Goal: Task Accomplishment & Management: Manage account settings

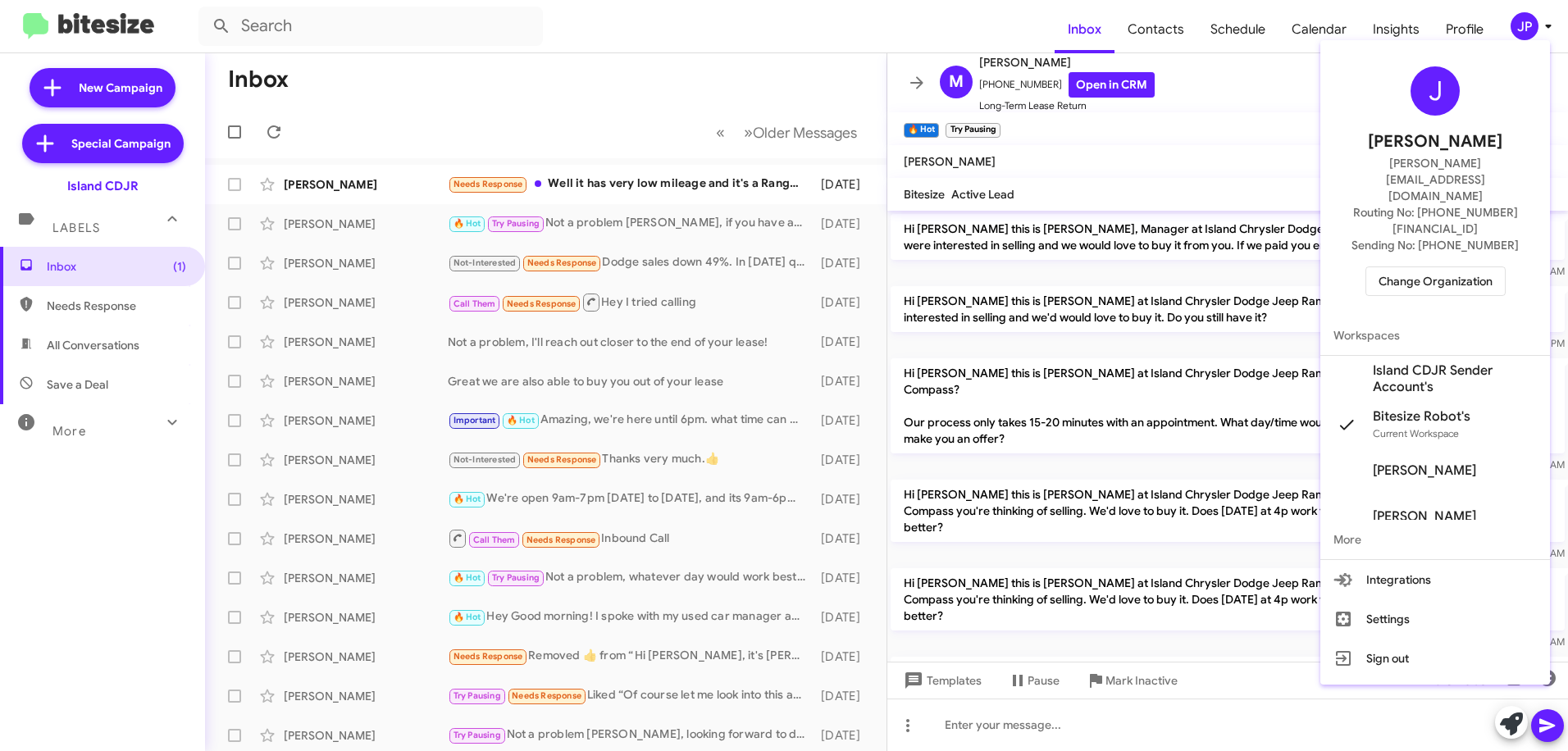
scroll to position [203, 0]
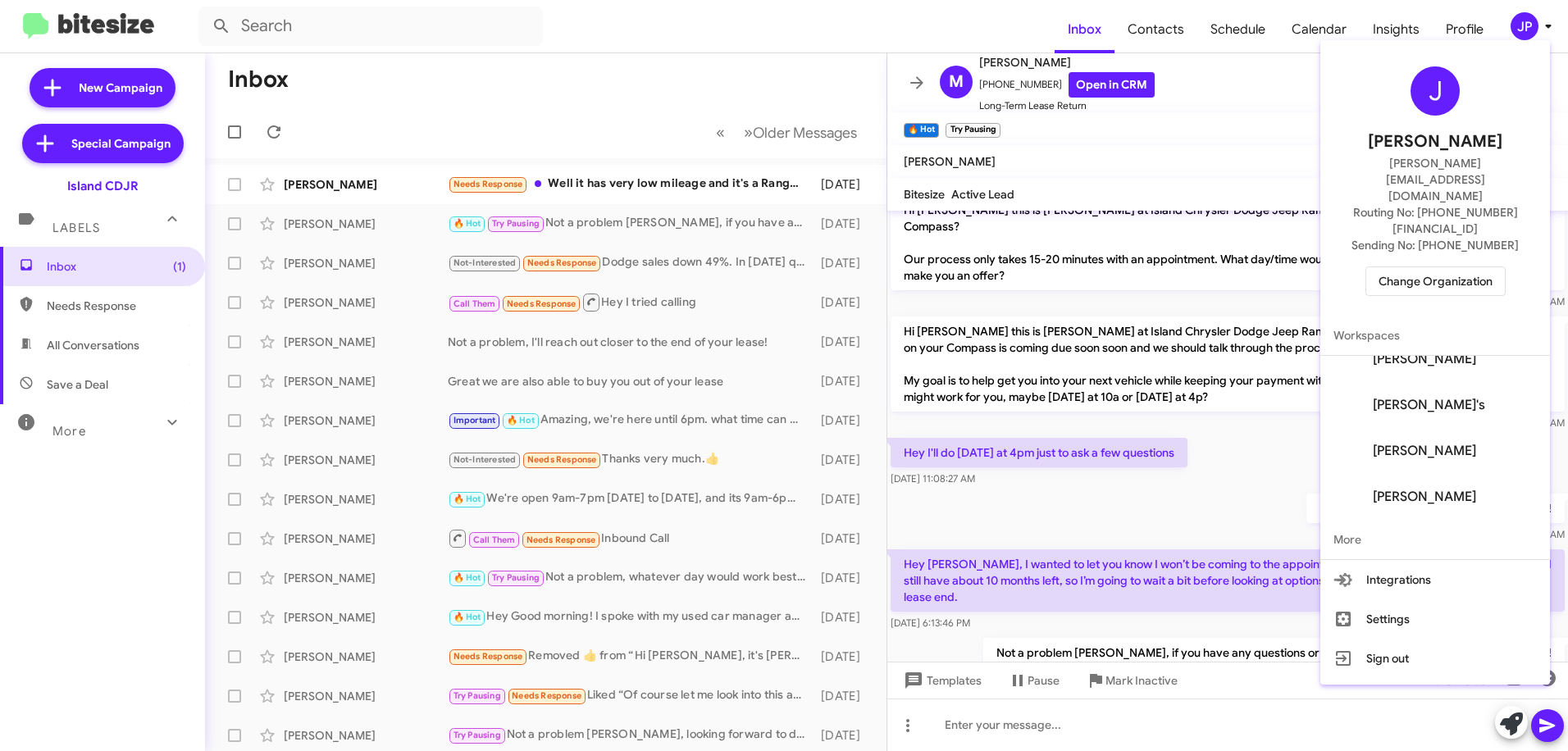
click at [1398, 267] on span "Change Organization" at bounding box center [1436, 281] width 114 height 28
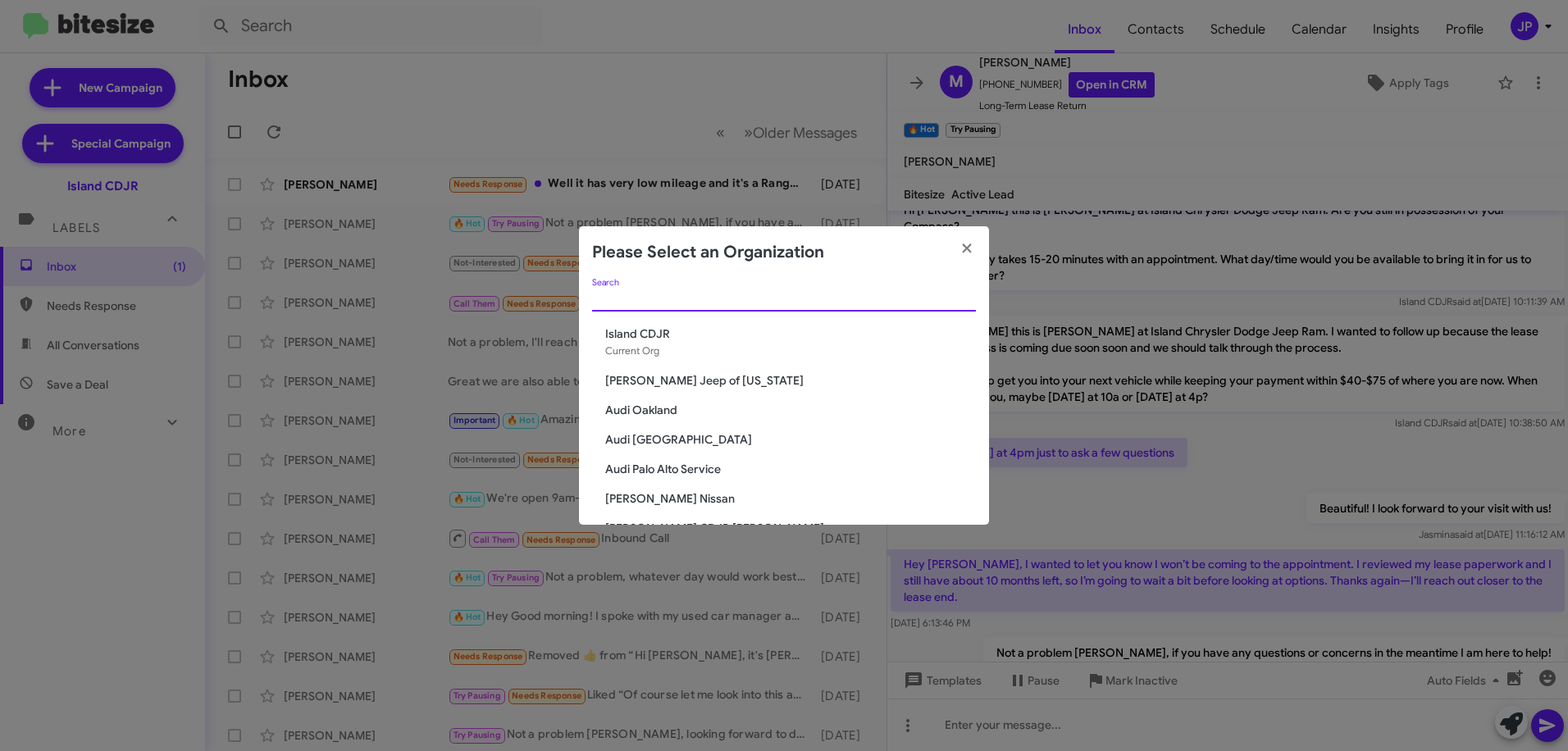
click at [793, 294] on input "Search" at bounding box center [784, 299] width 384 height 13
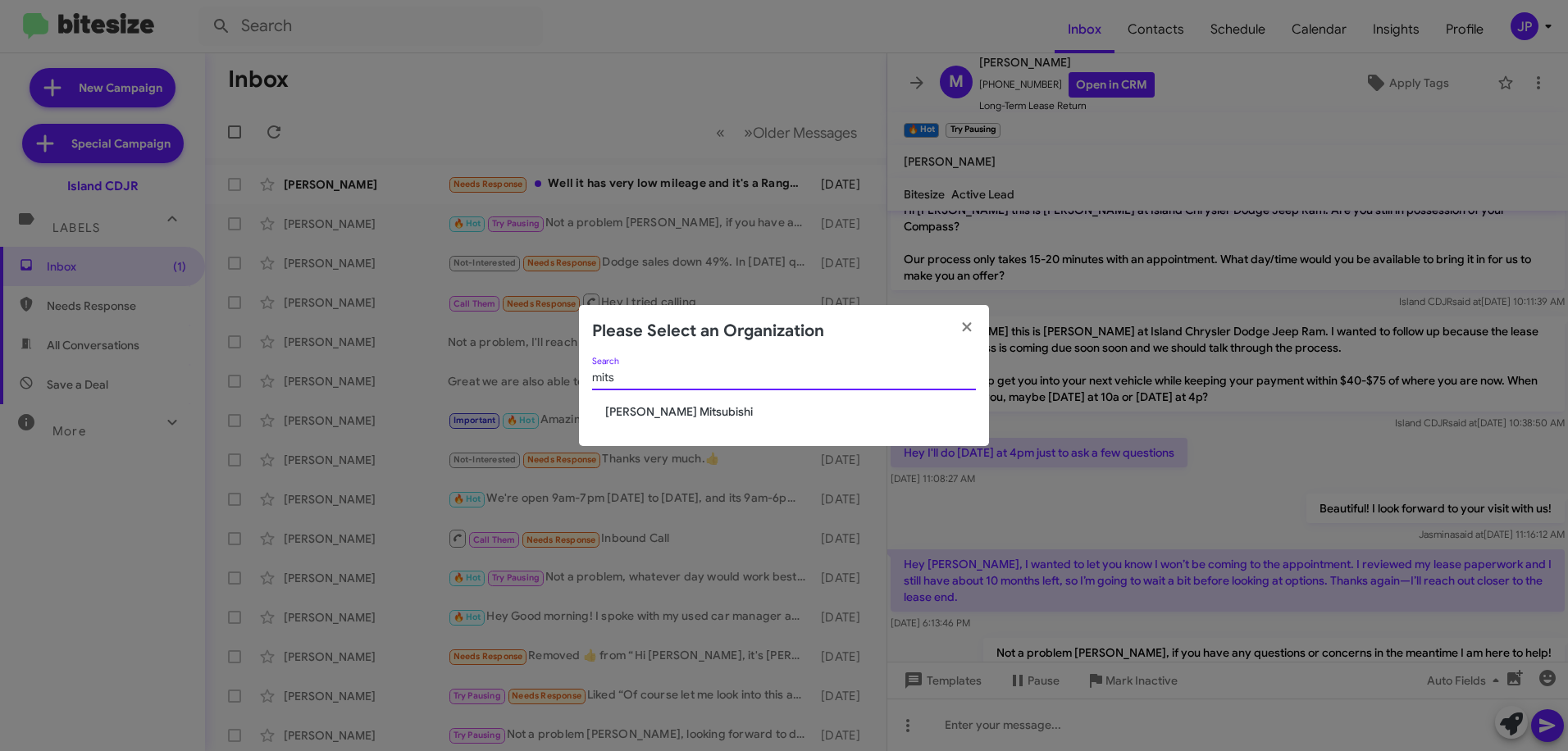
type input "mits"
click at [659, 409] on span "Banister Mitsubishi" at bounding box center [791, 412] width 371 height 17
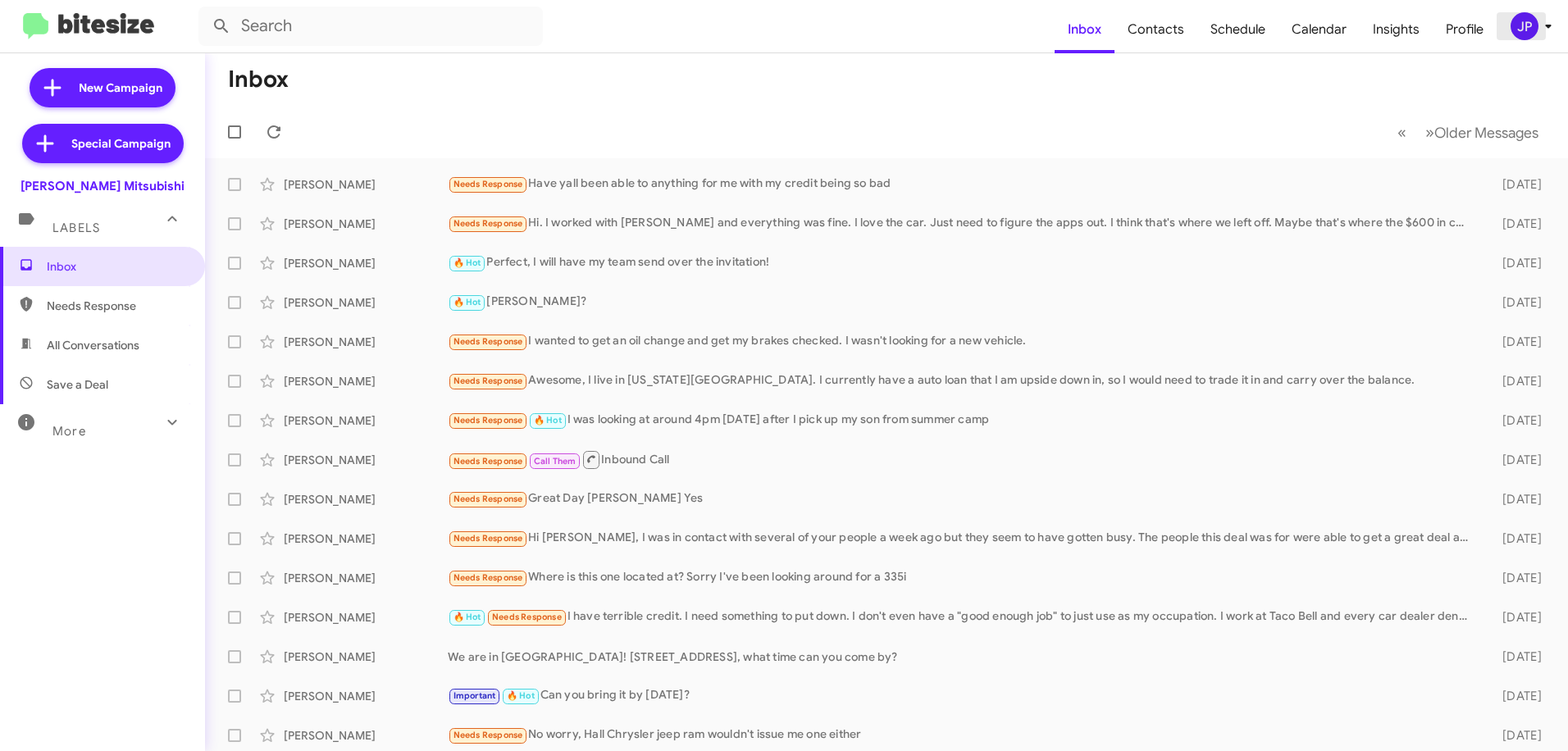
click at [1541, 25] on icon at bounding box center [1547, 26] width 20 height 20
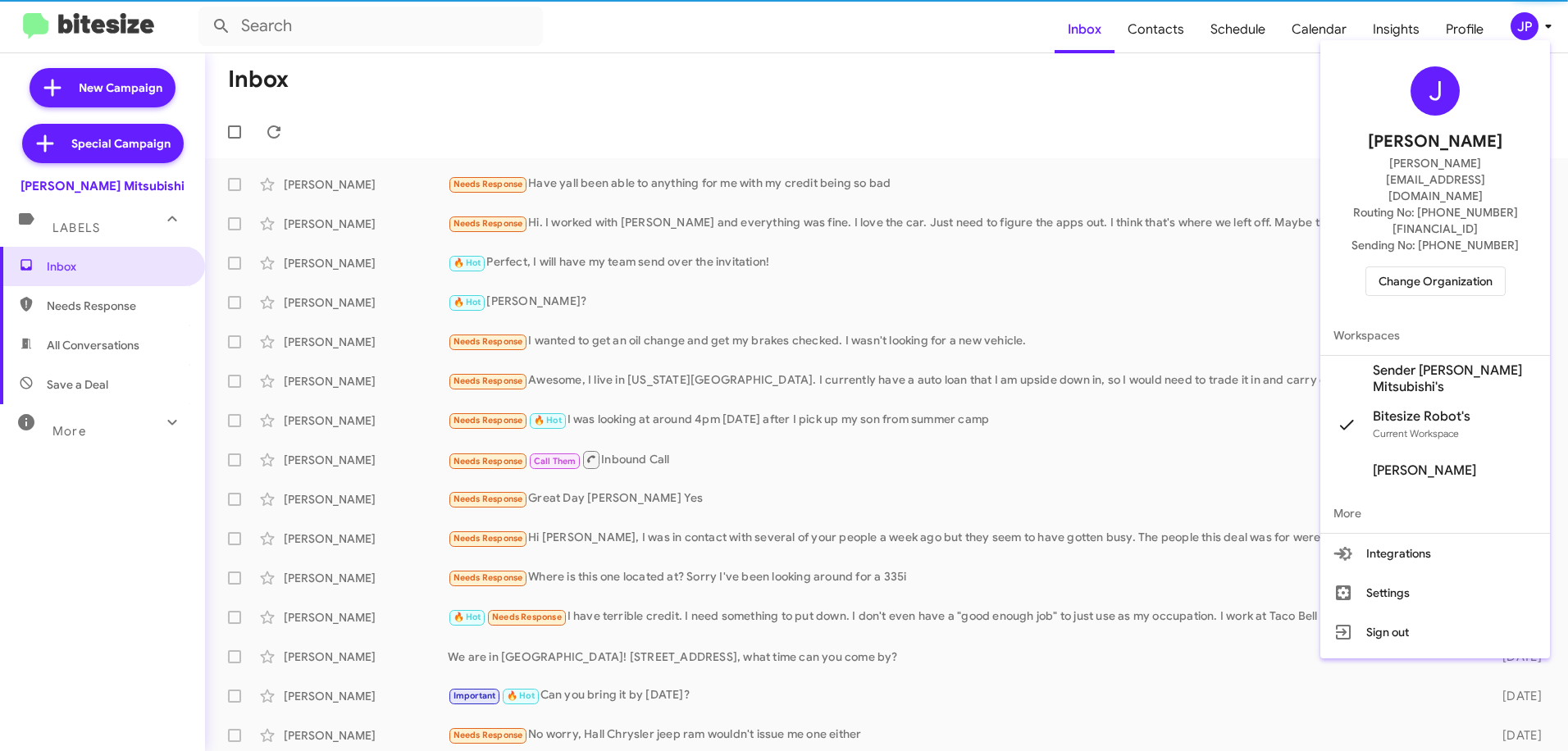
click at [1461, 267] on span "Change Organization" at bounding box center [1436, 281] width 114 height 28
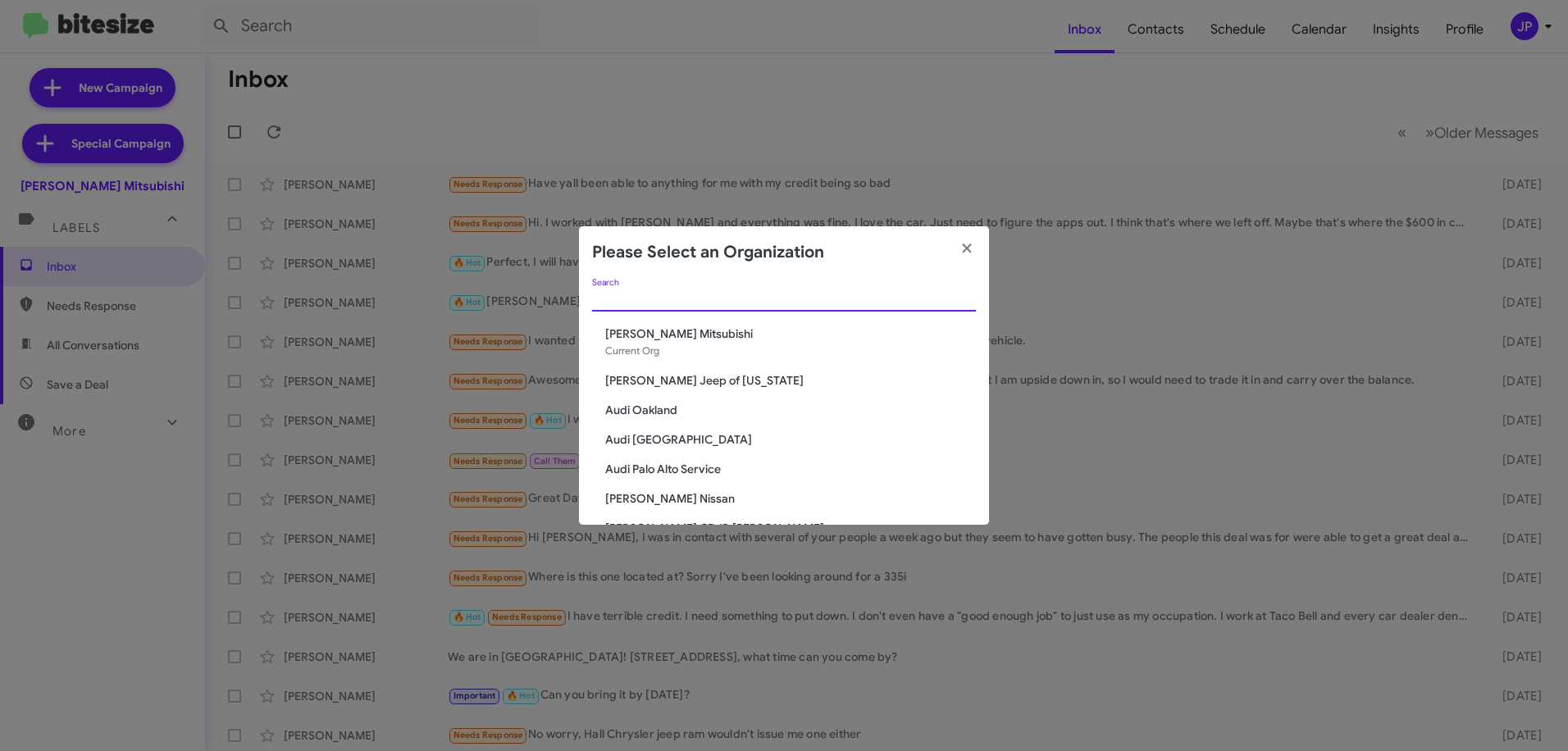
click at [829, 301] on input "Search" at bounding box center [784, 299] width 384 height 13
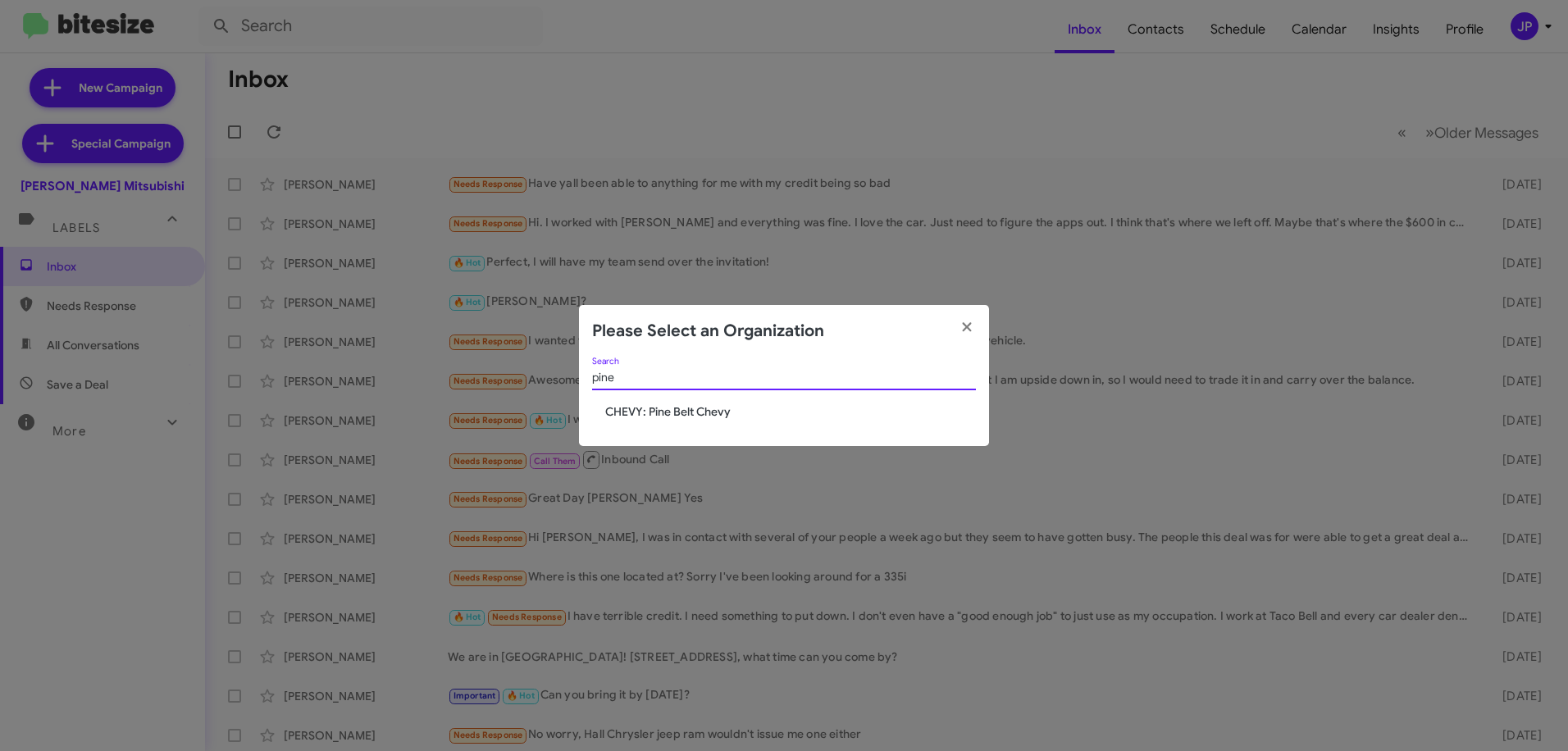
type input "pine"
click at [704, 399] on div "pine Search" at bounding box center [784, 381] width 384 height 47
click at [700, 406] on span "CHEVY: Pine Belt Chevy" at bounding box center [791, 412] width 371 height 17
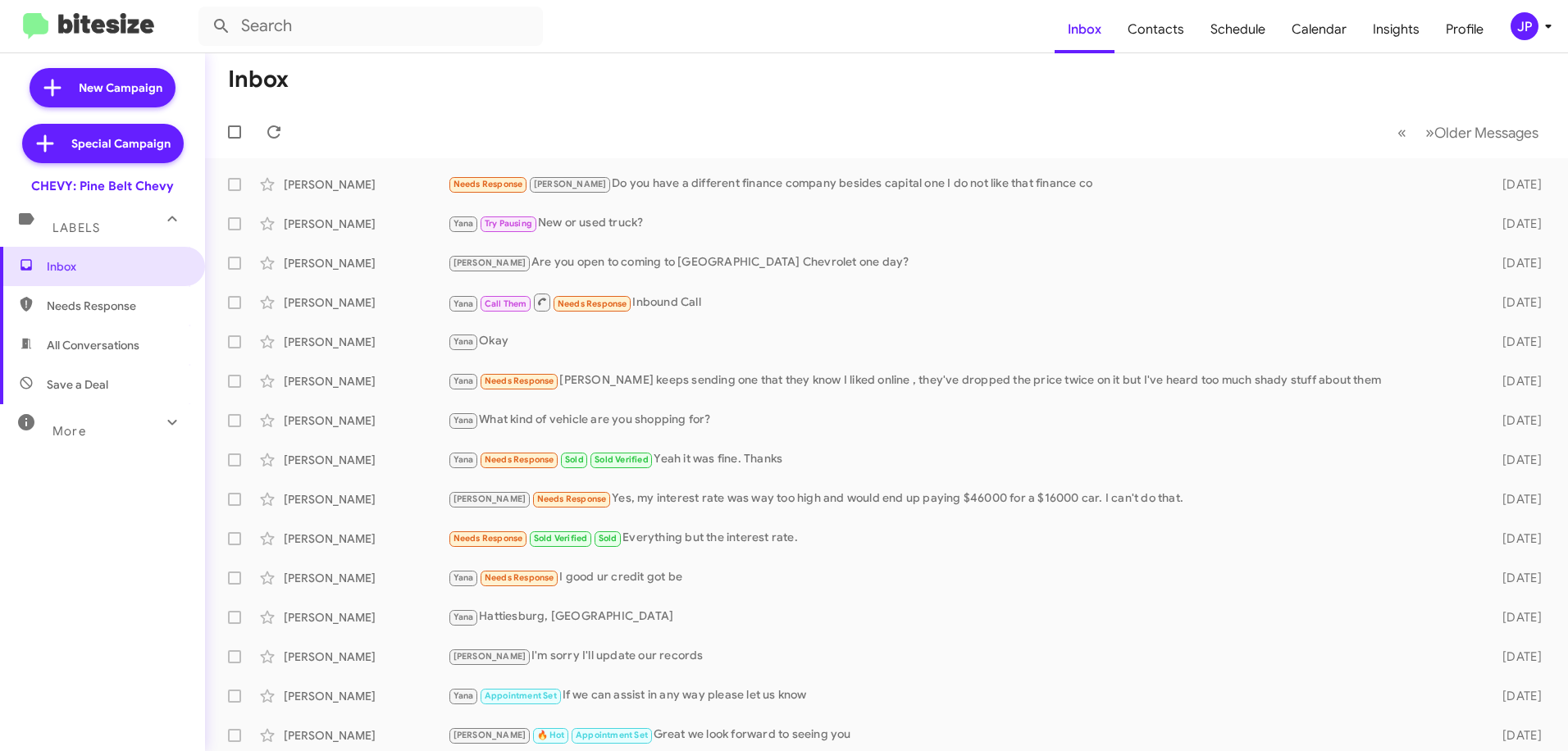
click at [1542, 34] on icon at bounding box center [1547, 26] width 20 height 20
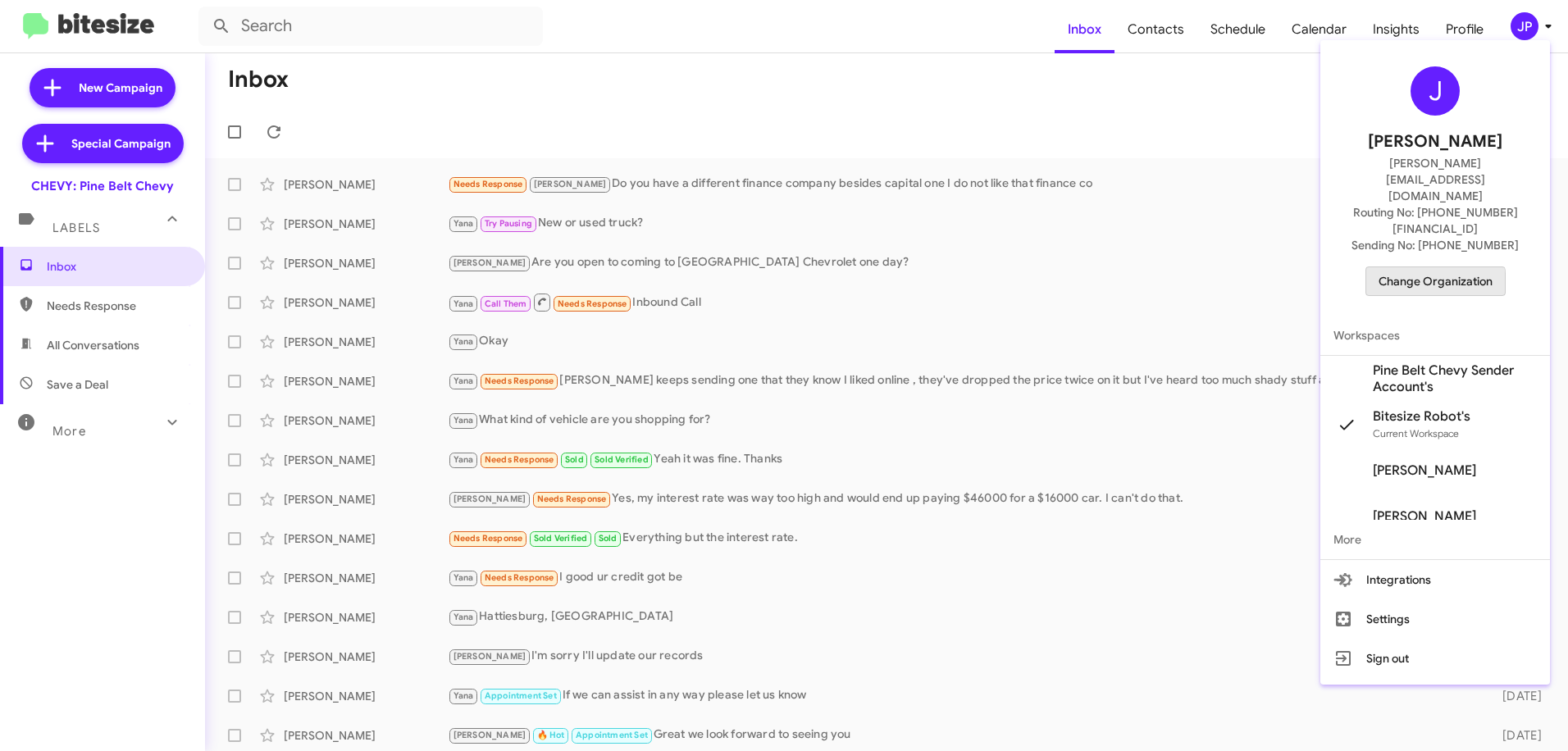
click at [1398, 267] on span "Change Organization" at bounding box center [1436, 281] width 114 height 28
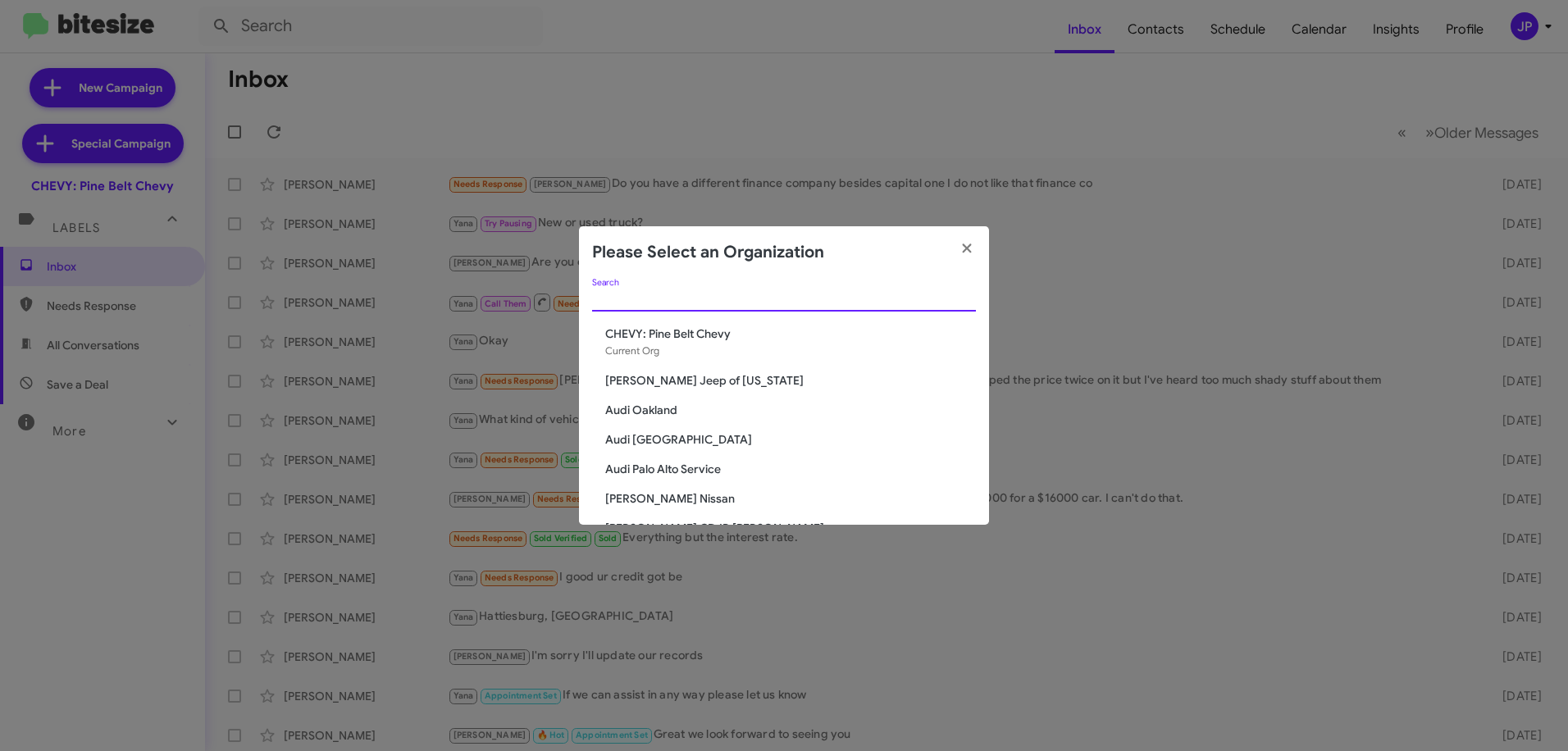
click at [789, 298] on input "Search" at bounding box center [784, 299] width 384 height 13
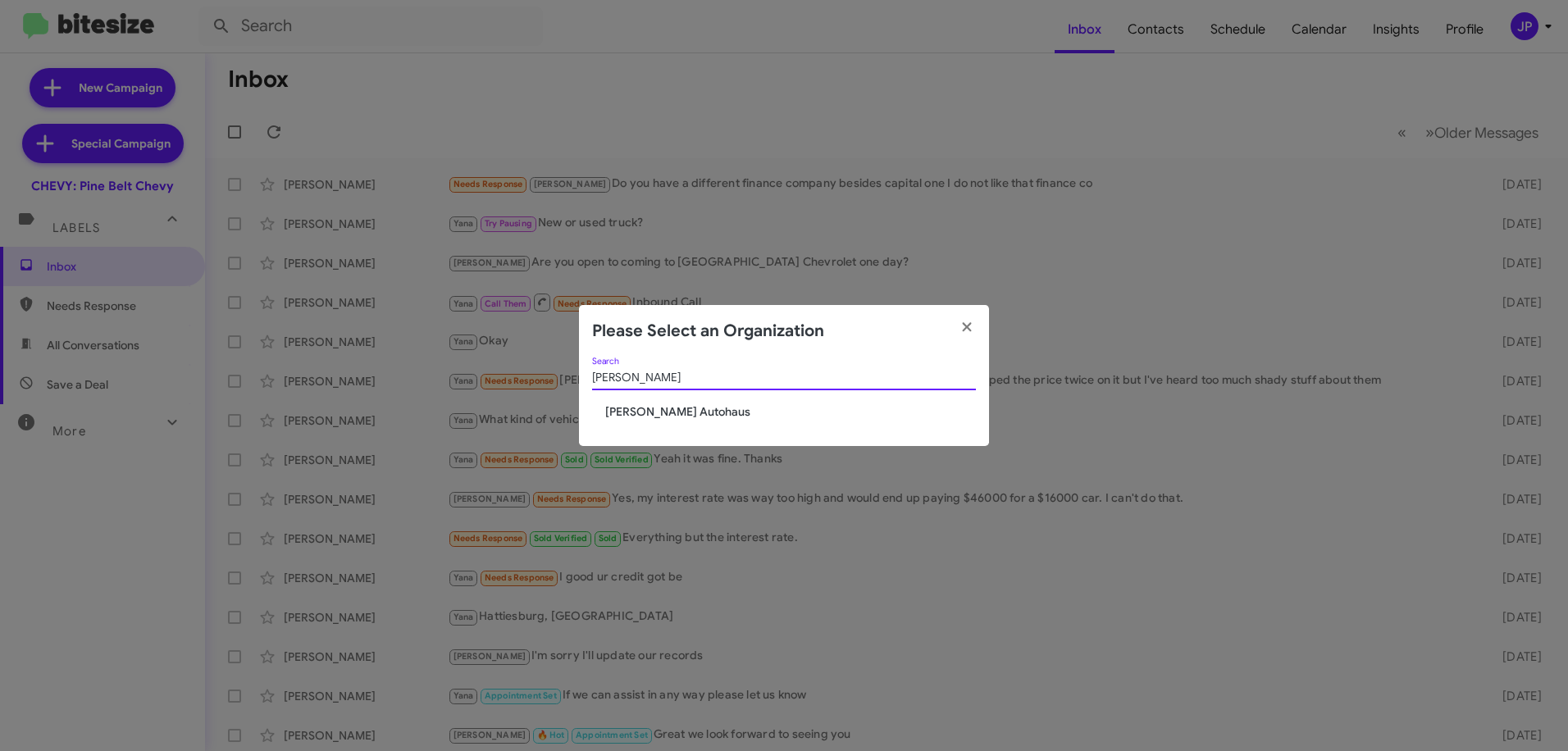
type input "Dever"
click at [721, 412] on span "[PERSON_NAME] Autohaus" at bounding box center [791, 412] width 371 height 17
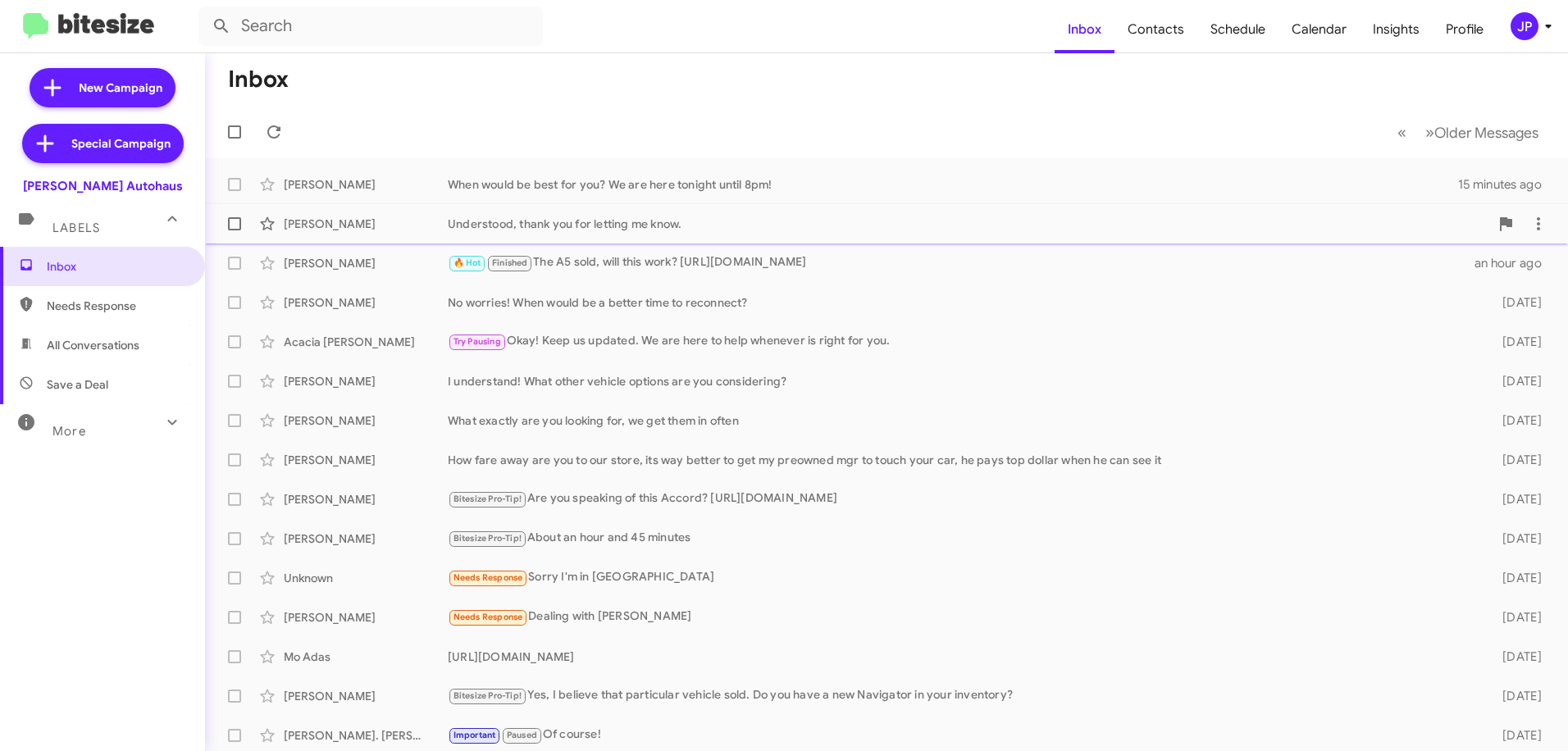
click at [420, 232] on div "Todd Jackson Understood, thank you for letting me know. 16 minutes ago" at bounding box center [887, 224] width 1337 height 33
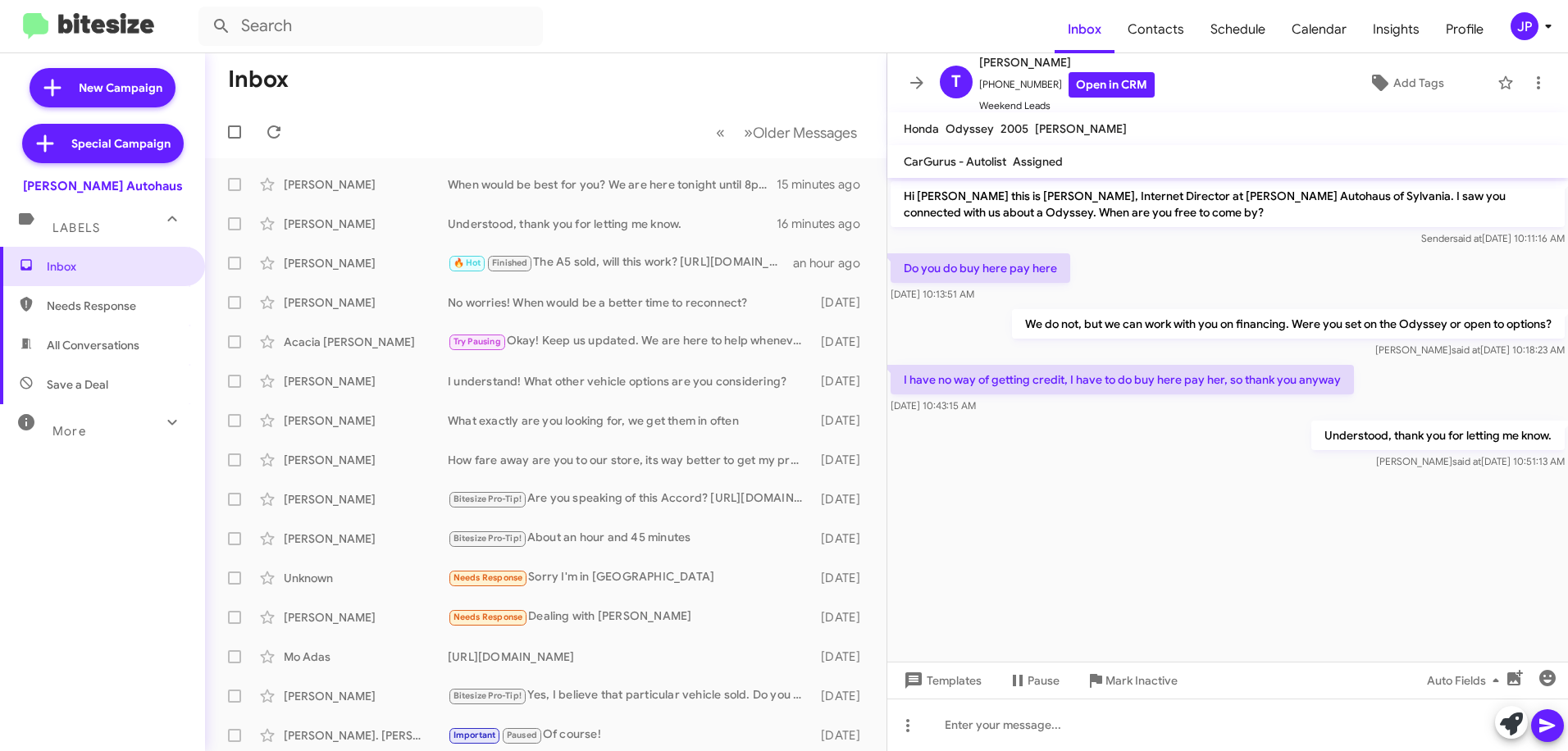
click at [1503, 24] on button "JP" at bounding box center [1522, 26] width 53 height 28
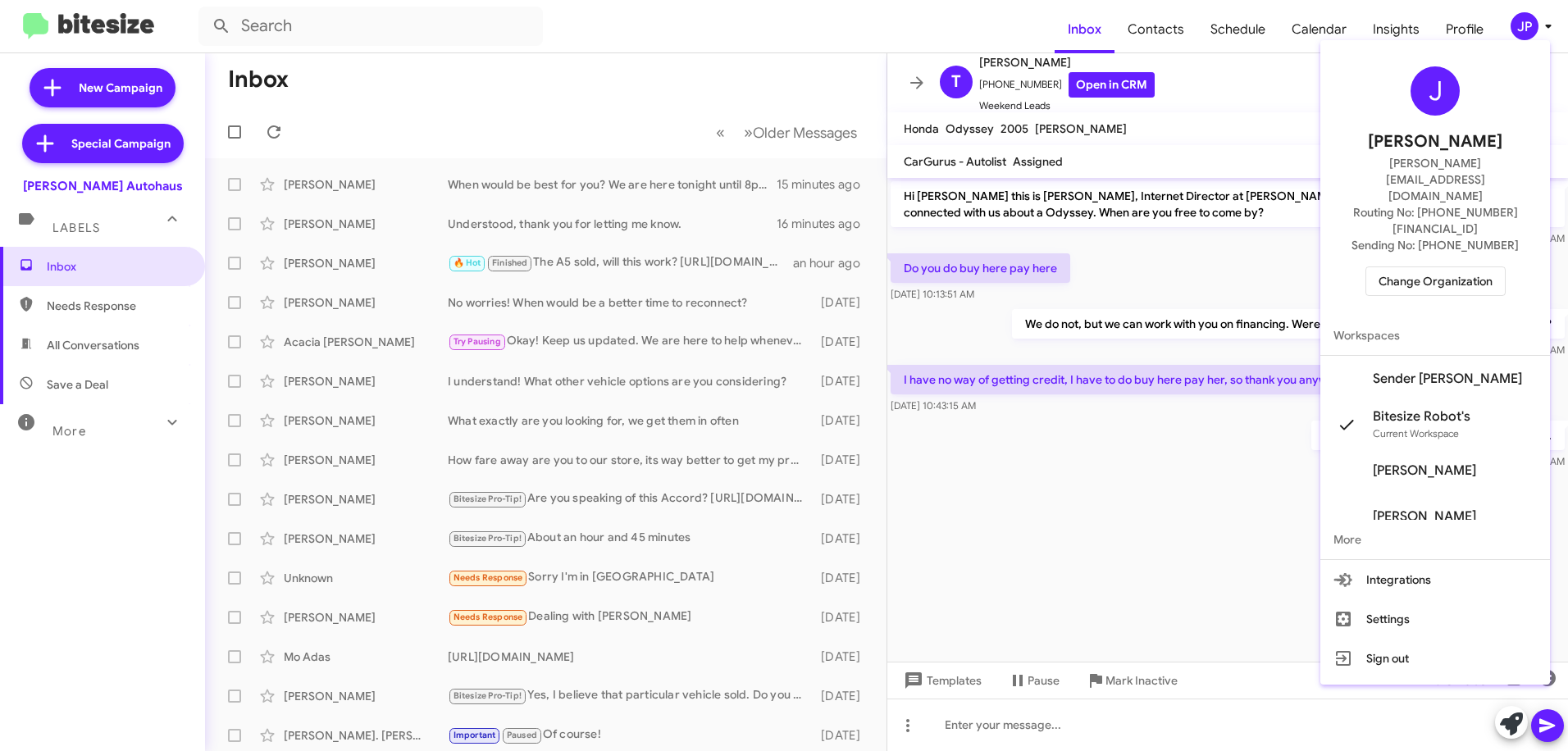
click at [1449, 371] on span "Sender Vin Devers's" at bounding box center [1448, 379] width 149 height 17
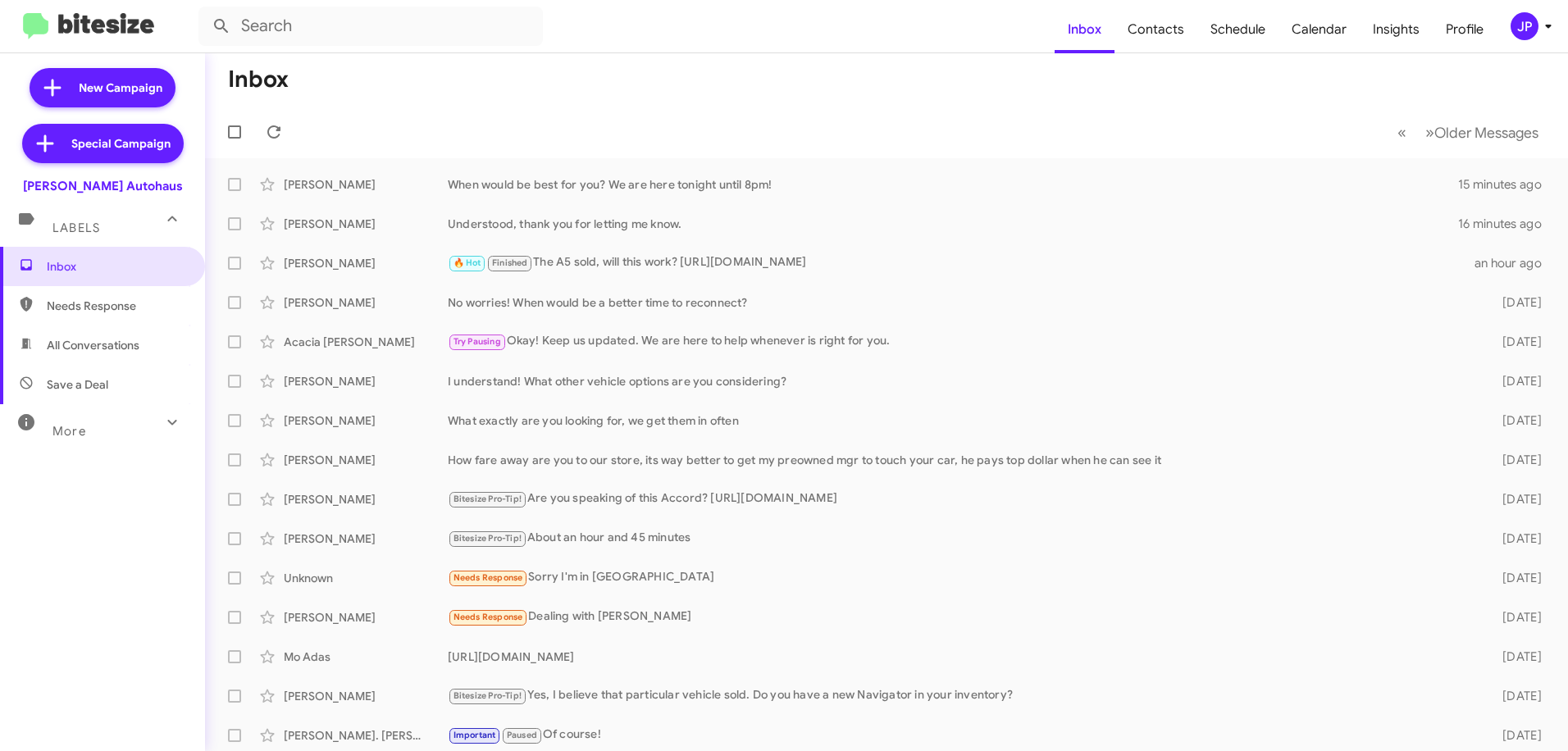
click at [1517, 31] on div "JP" at bounding box center [1524, 26] width 28 height 28
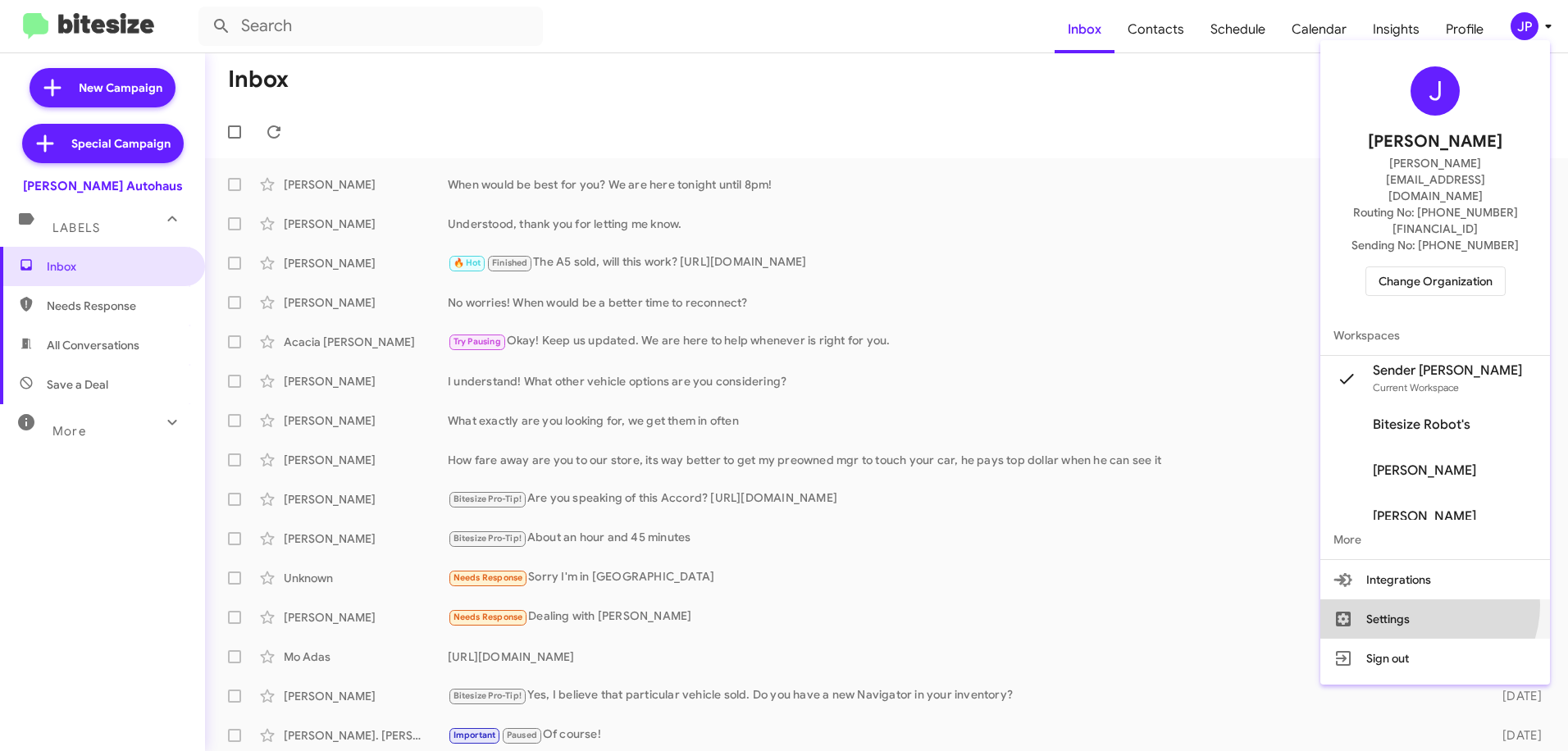
click at [1458, 599] on button "Settings" at bounding box center [1435, 619] width 229 height 39
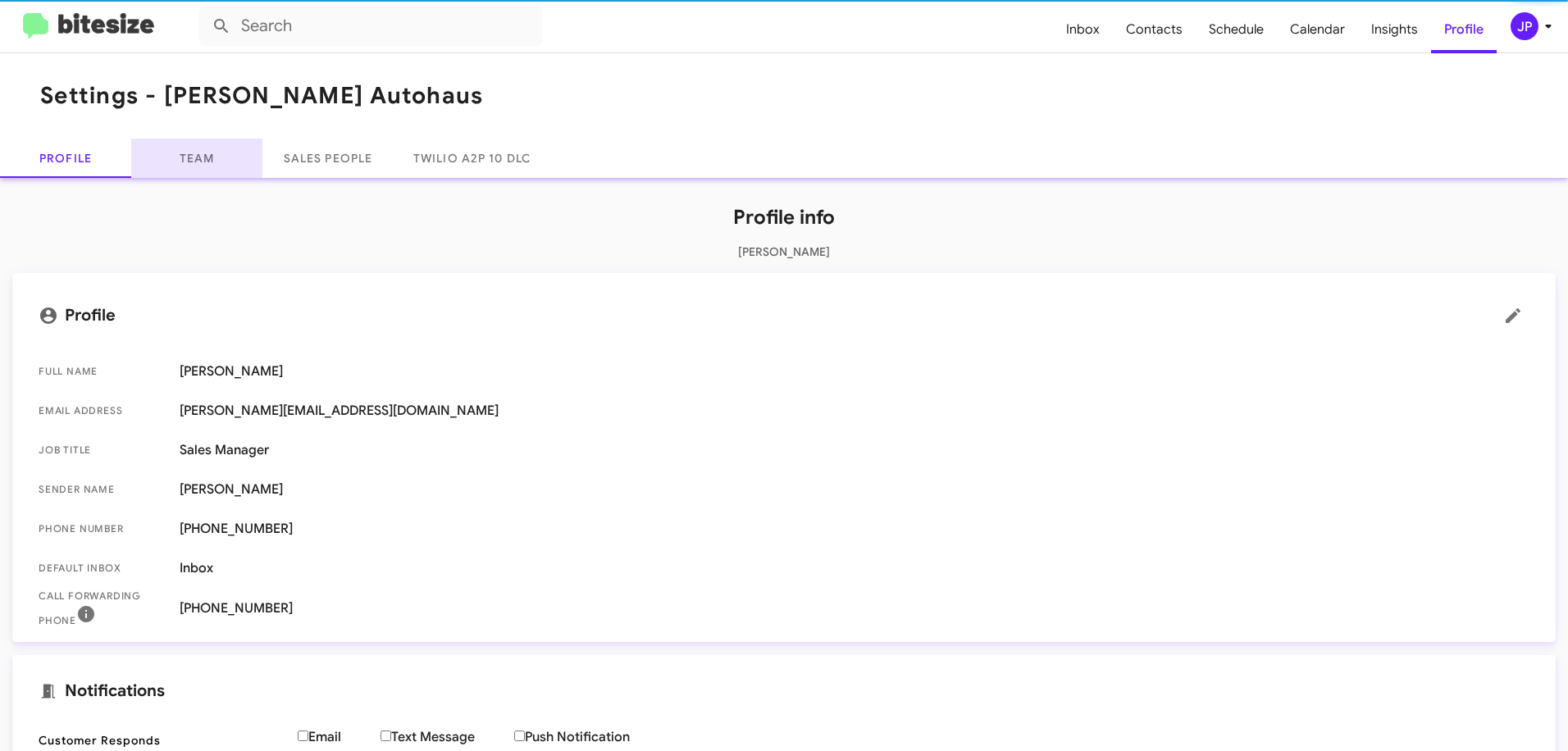
click at [213, 157] on link "Team" at bounding box center [197, 158] width 131 height 39
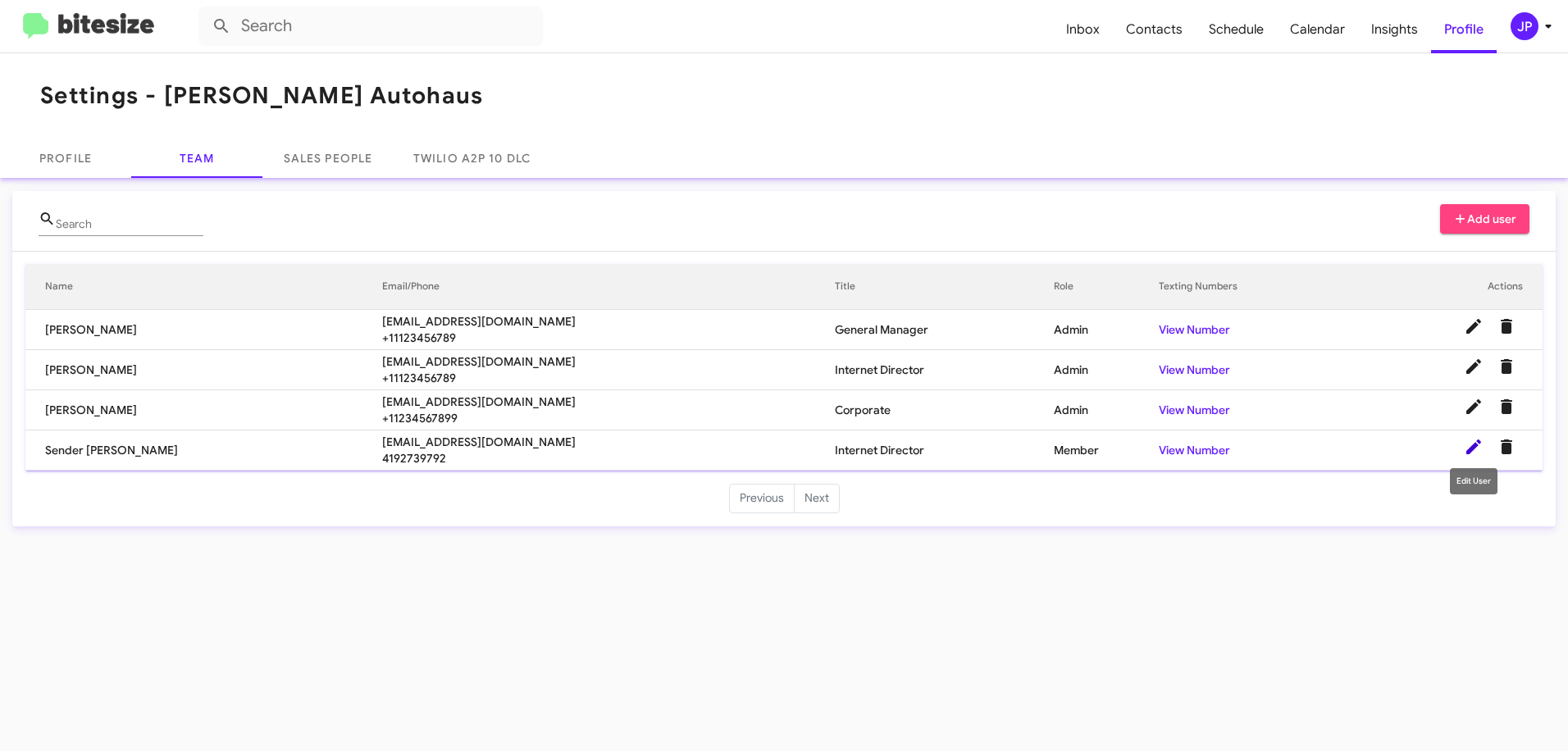
click at [1467, 449] on icon at bounding box center [1473, 446] width 20 height 20
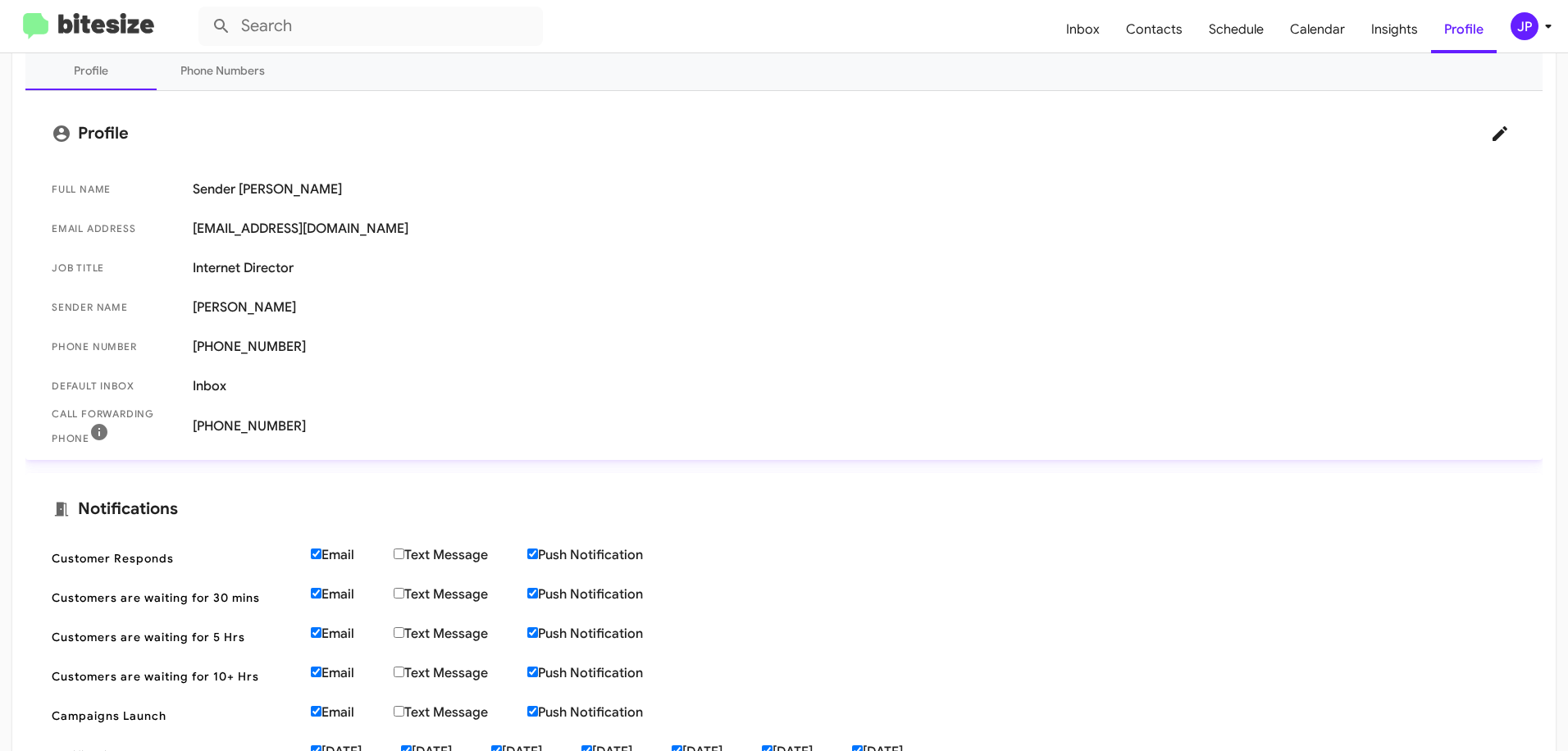
scroll to position [226, 0]
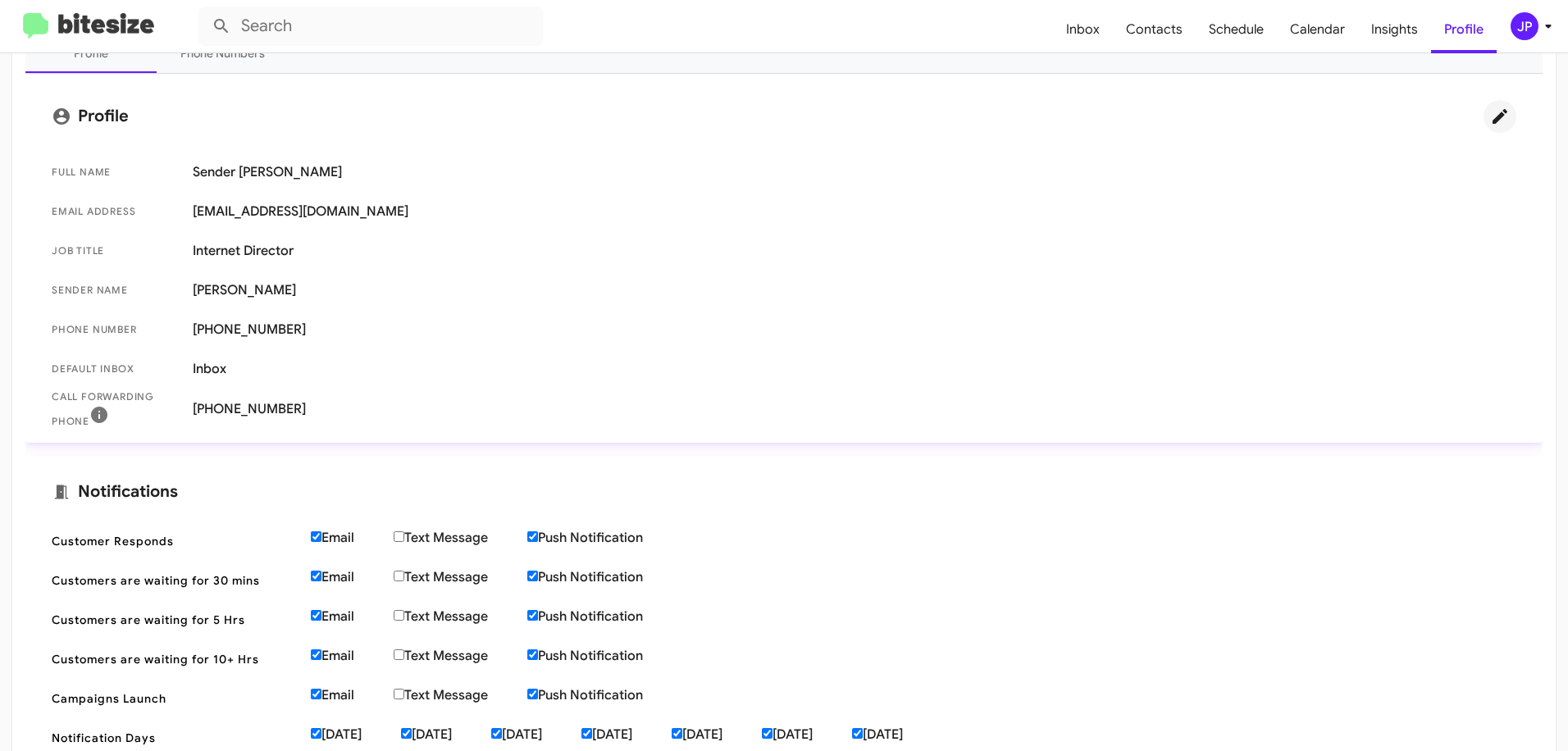
click at [1490, 113] on icon at bounding box center [1499, 116] width 20 height 20
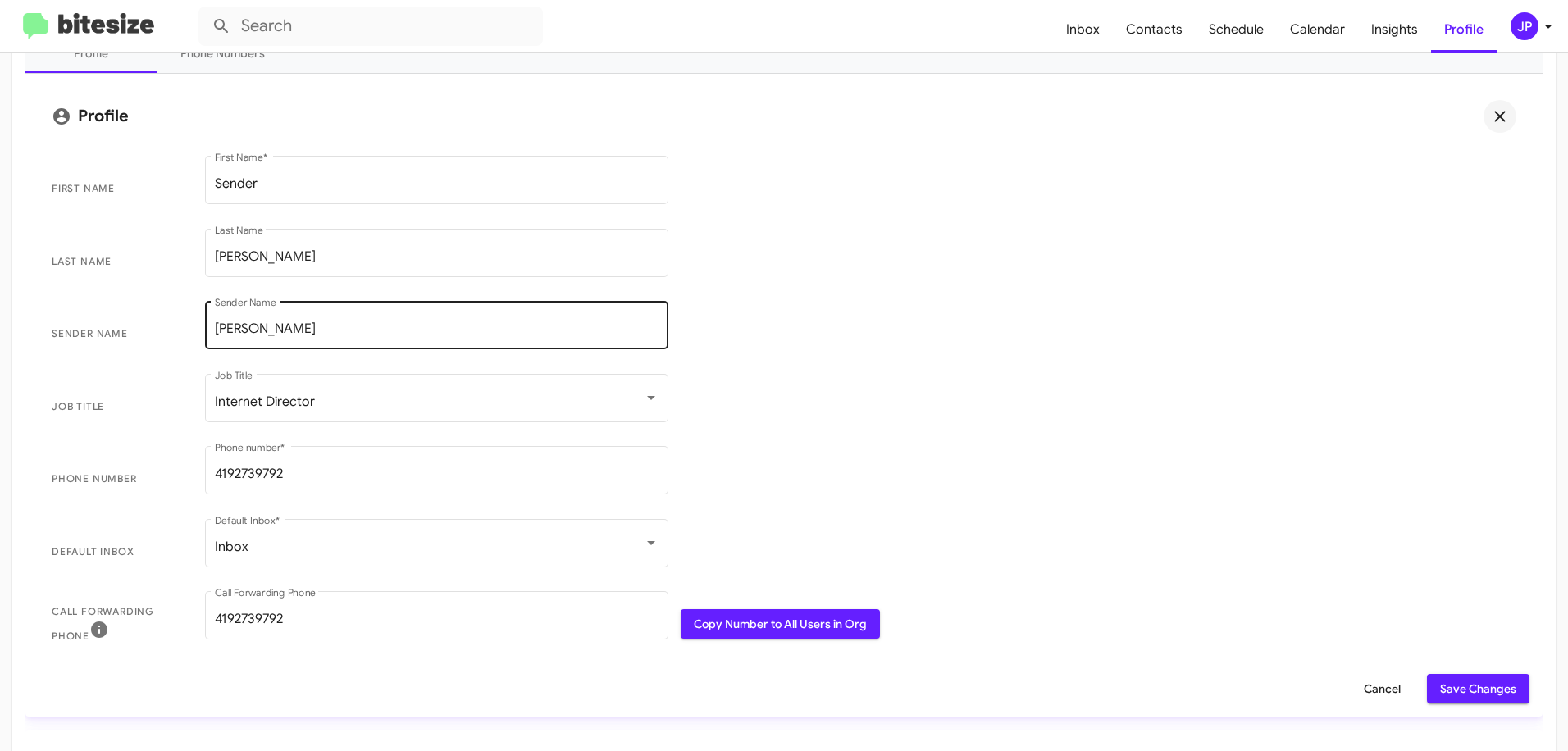
click at [297, 337] on div "[PERSON_NAME] Sender Name" at bounding box center [436, 322] width 444 height 51
click at [296, 331] on input "[PERSON_NAME]" at bounding box center [436, 329] width 444 height 15
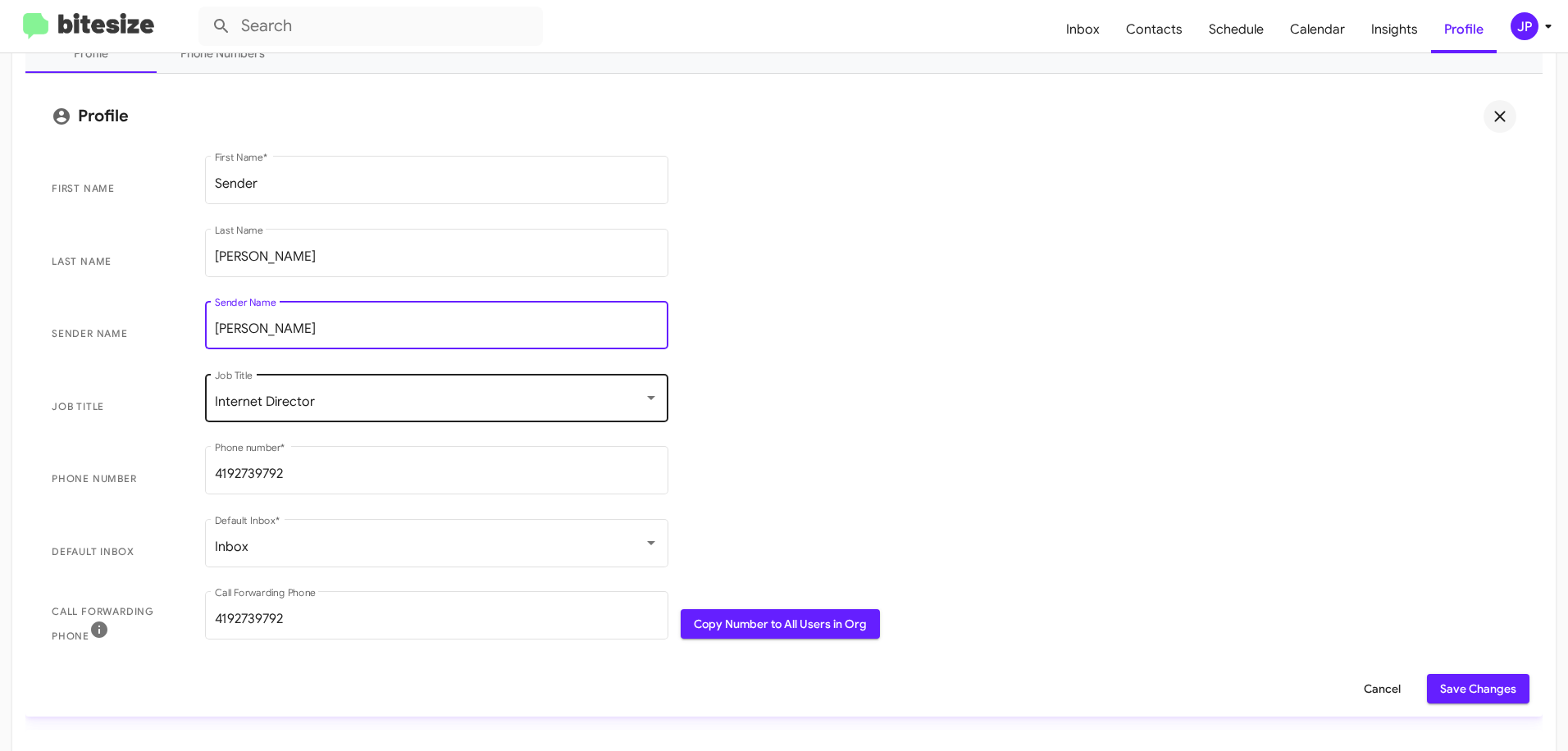
type input "[PERSON_NAME]"
click at [291, 408] on div "Internet Director Job Title" at bounding box center [436, 396] width 444 height 51
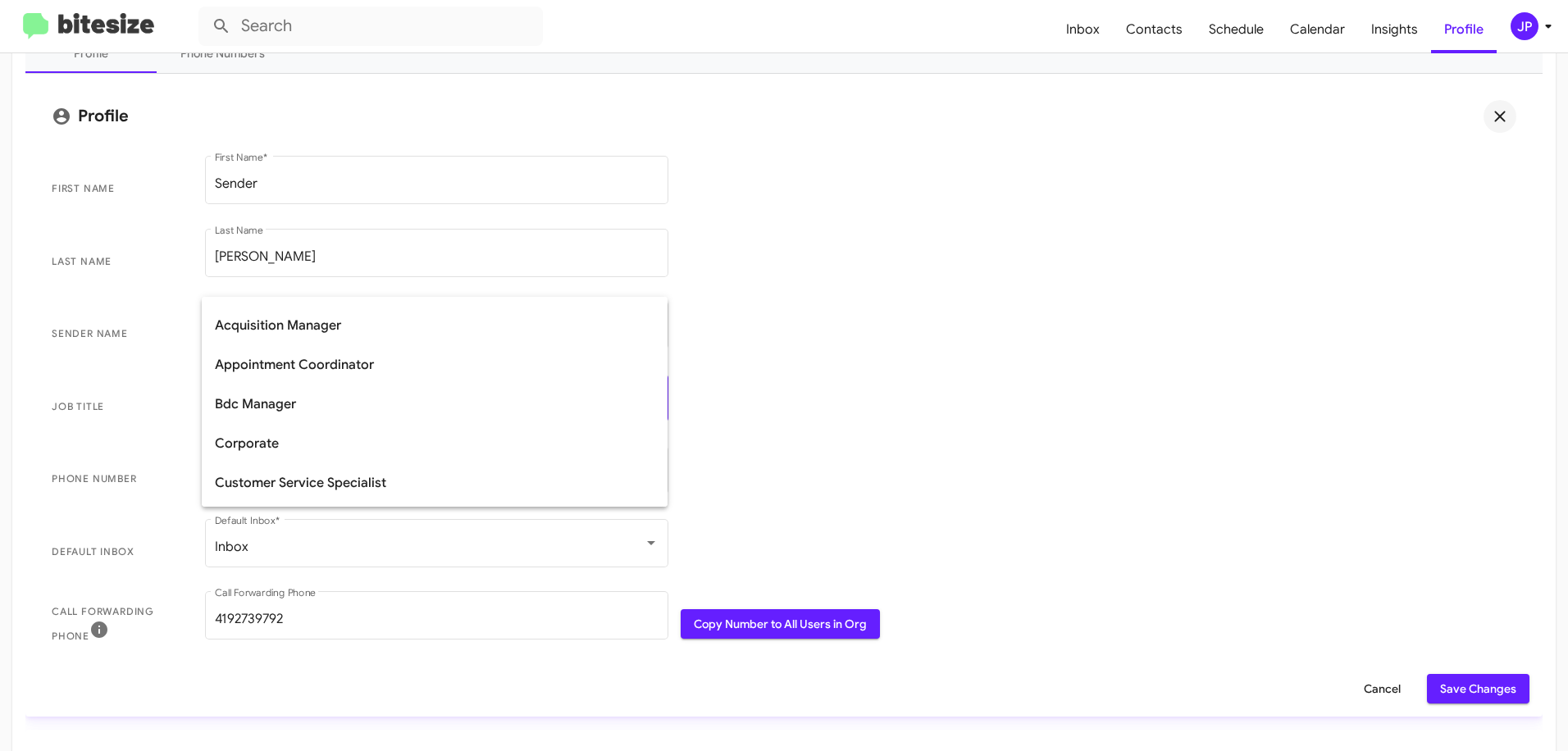
scroll to position [0, 0]
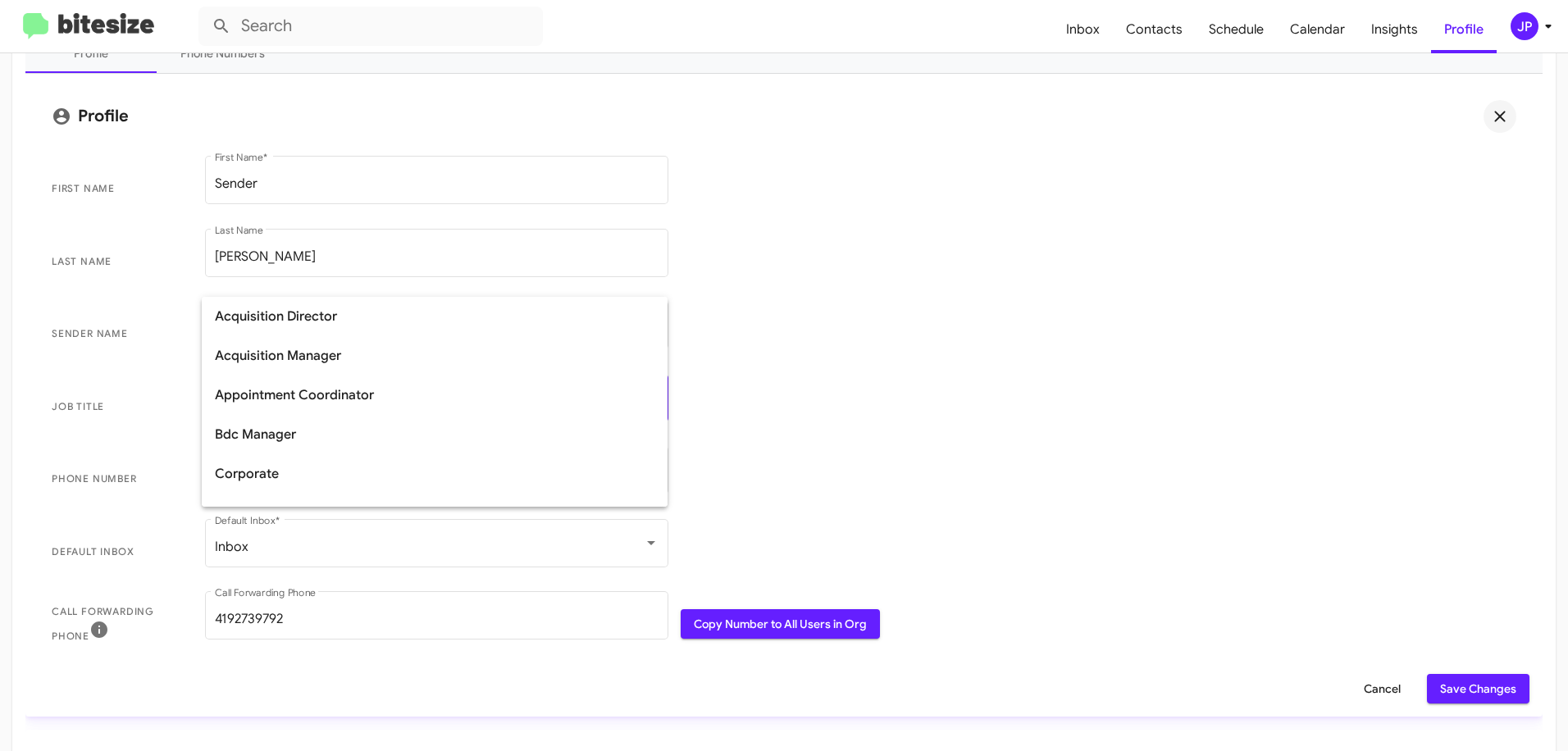
click at [884, 397] on div at bounding box center [784, 376] width 1568 height 751
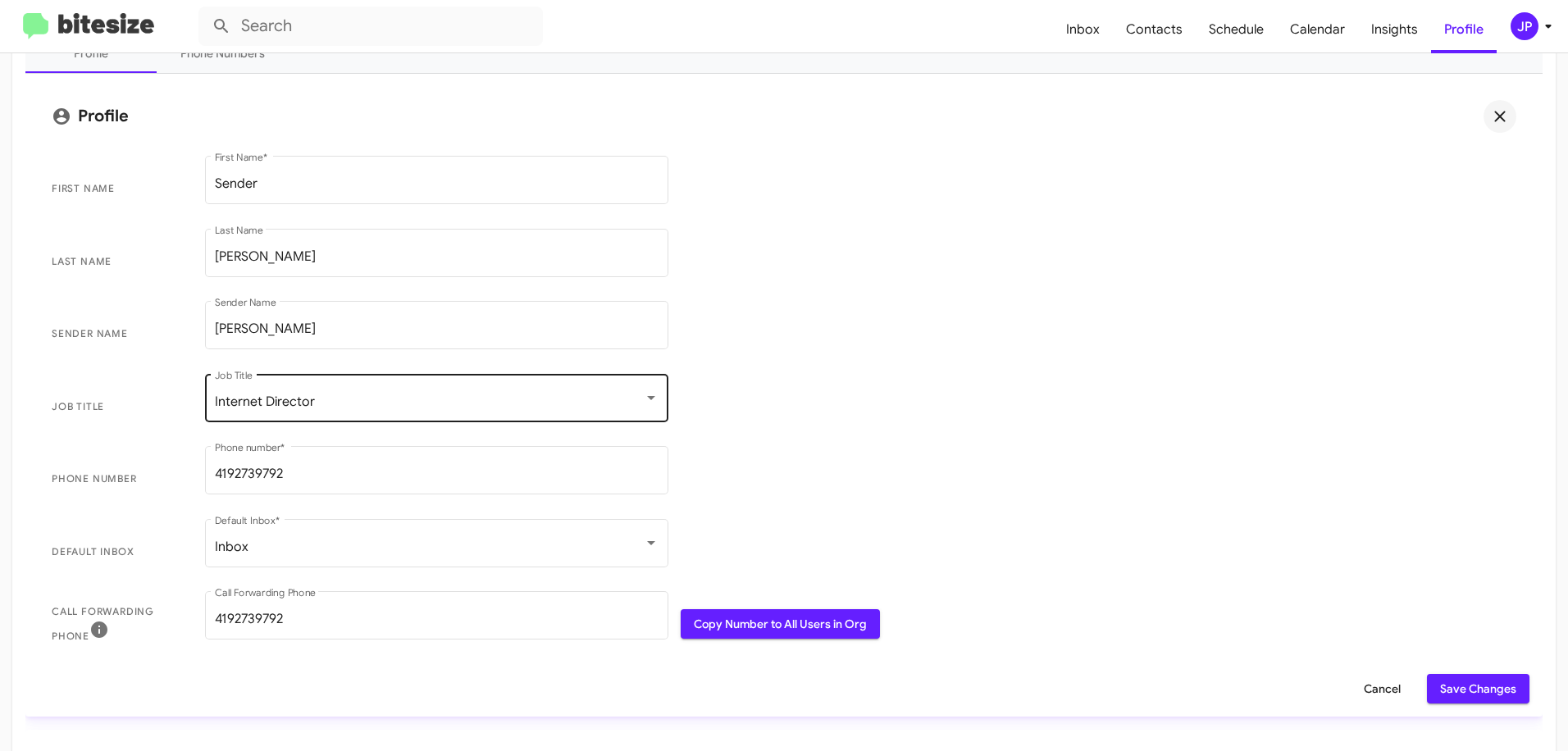
click at [644, 403] on div at bounding box center [652, 398] width 15 height 13
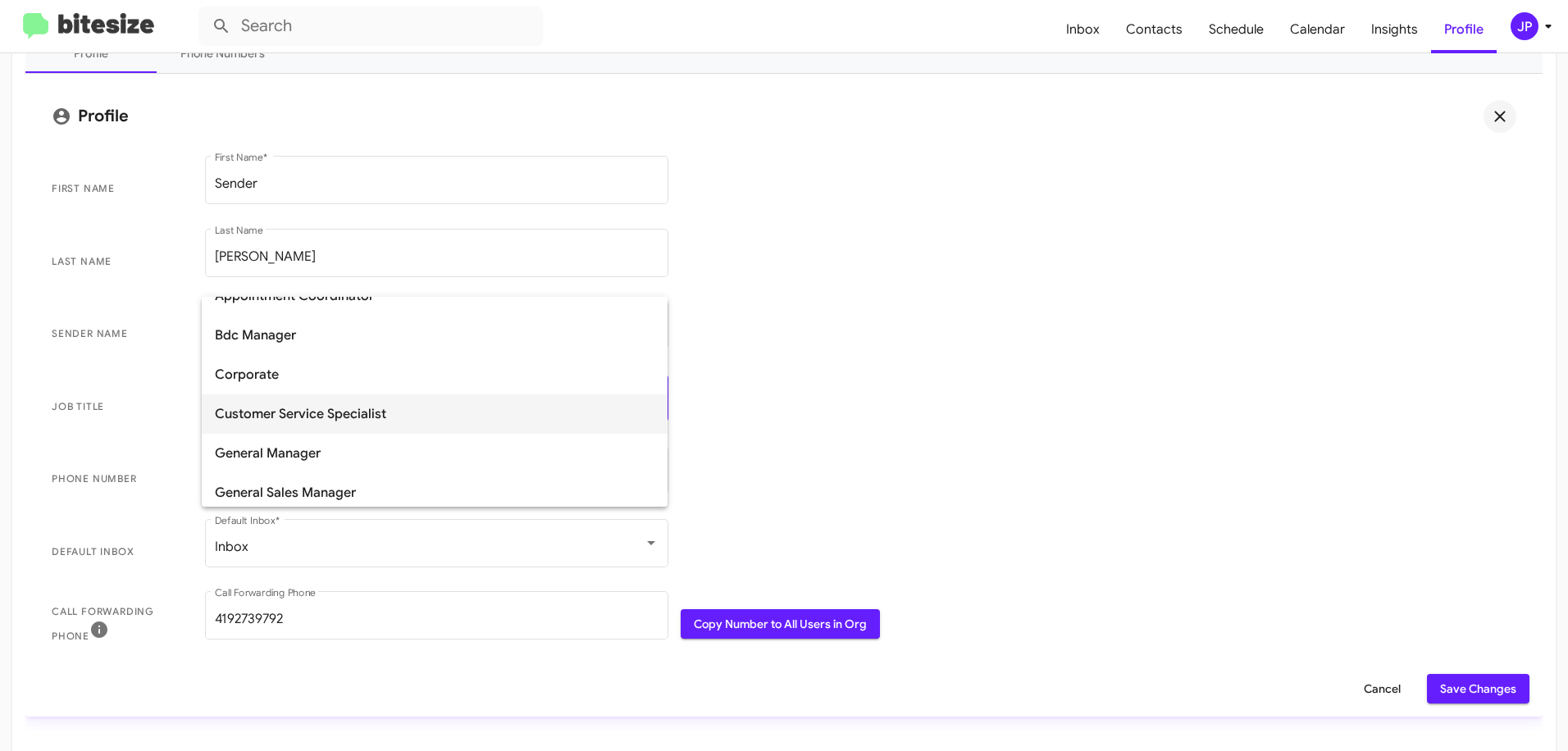
scroll to position [105, 0]
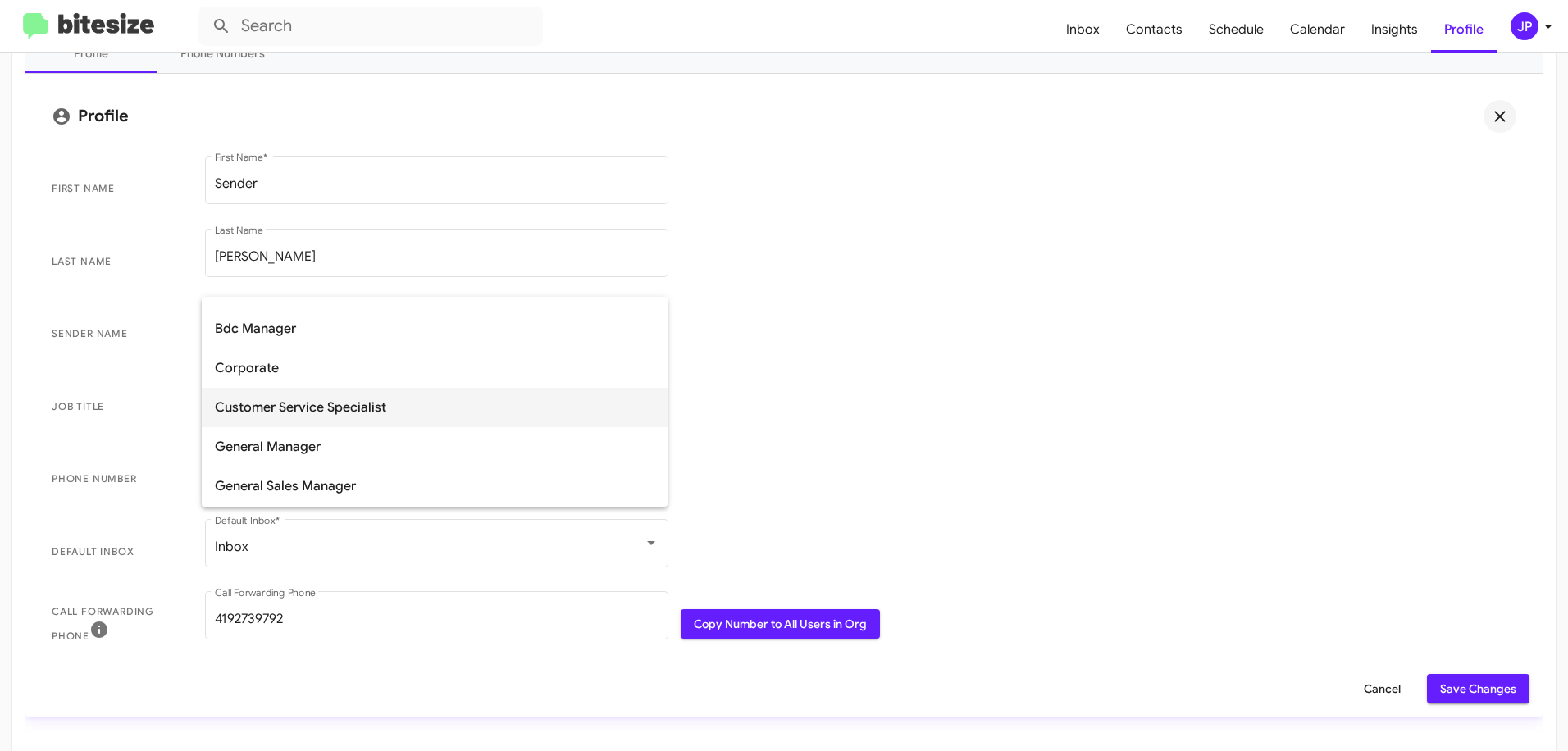
click at [365, 411] on span "Customer Service Specialist" at bounding box center [433, 407] width 439 height 39
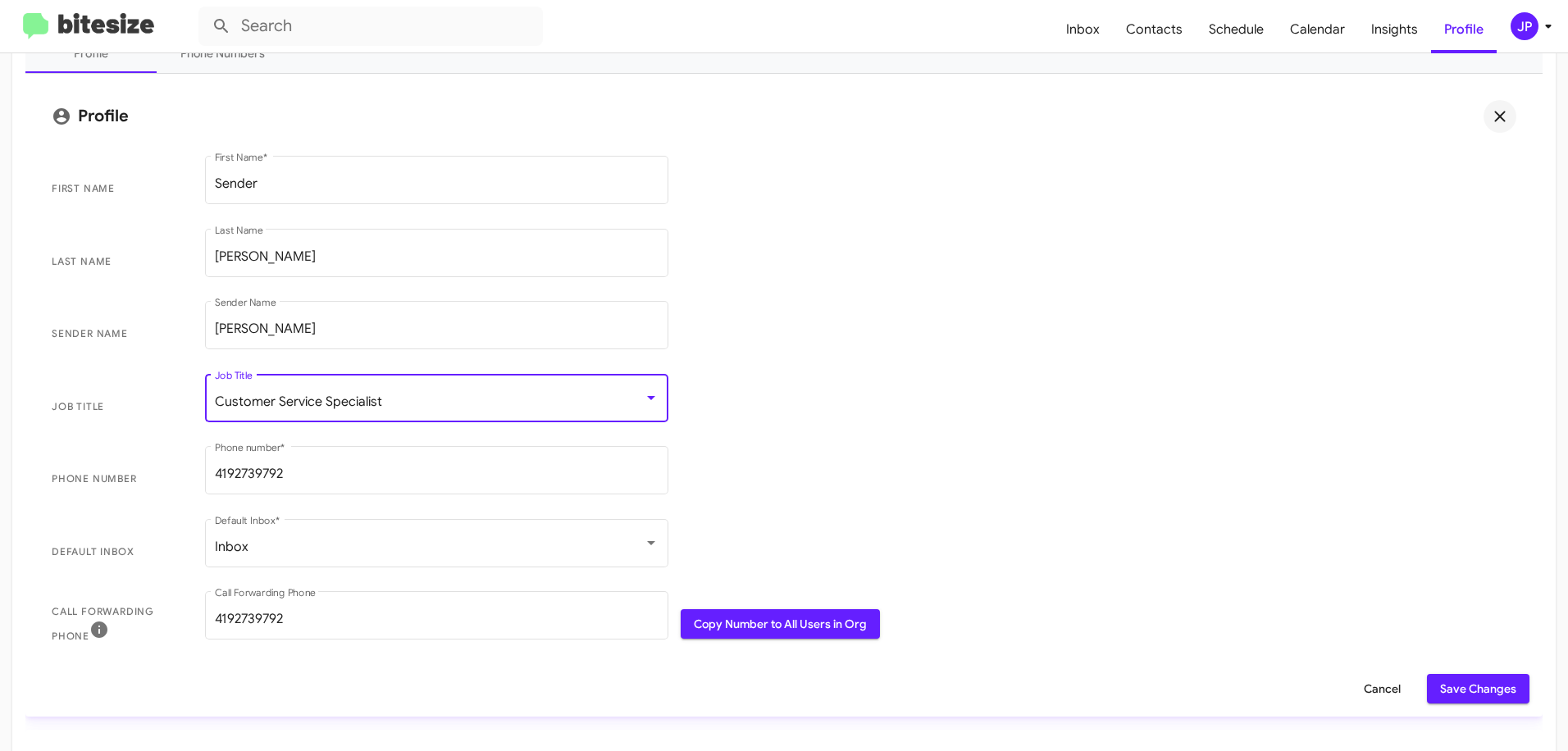
click at [891, 378] on span "Job Title Customer Service Specialist Job Title" at bounding box center [783, 407] width 1491 height 73
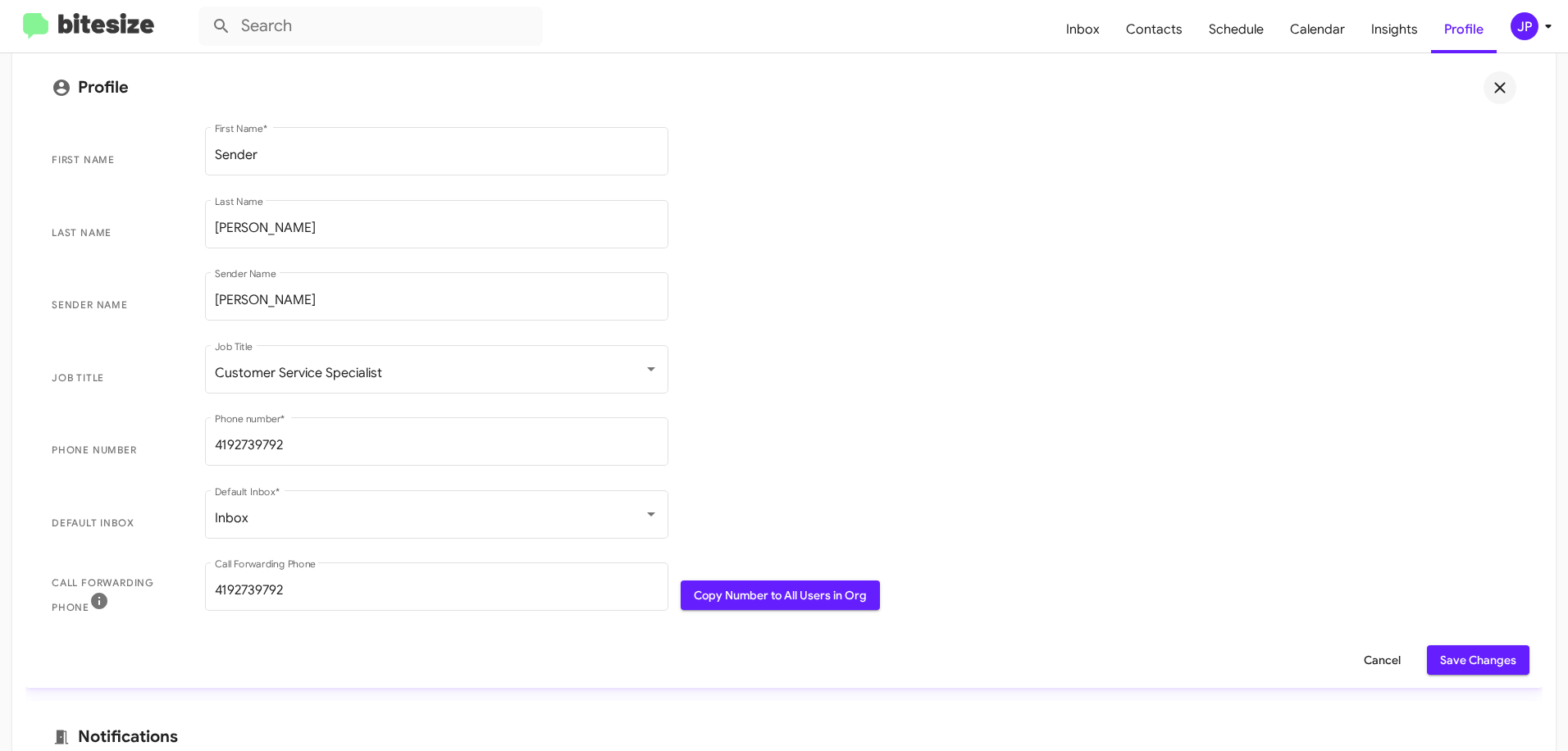
scroll to position [269, 0]
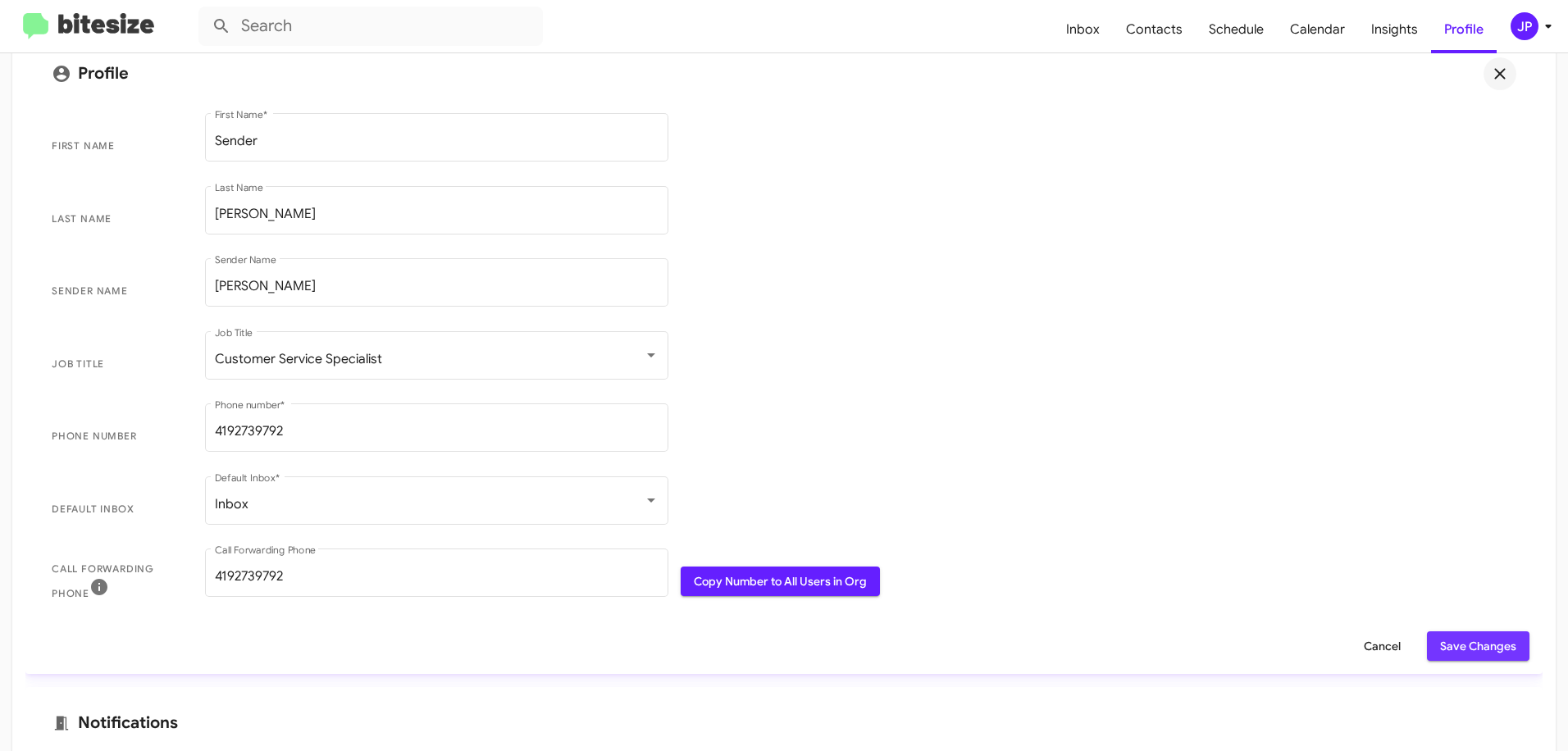
click at [1479, 642] on span "Save Changes" at bounding box center [1479, 646] width 76 height 30
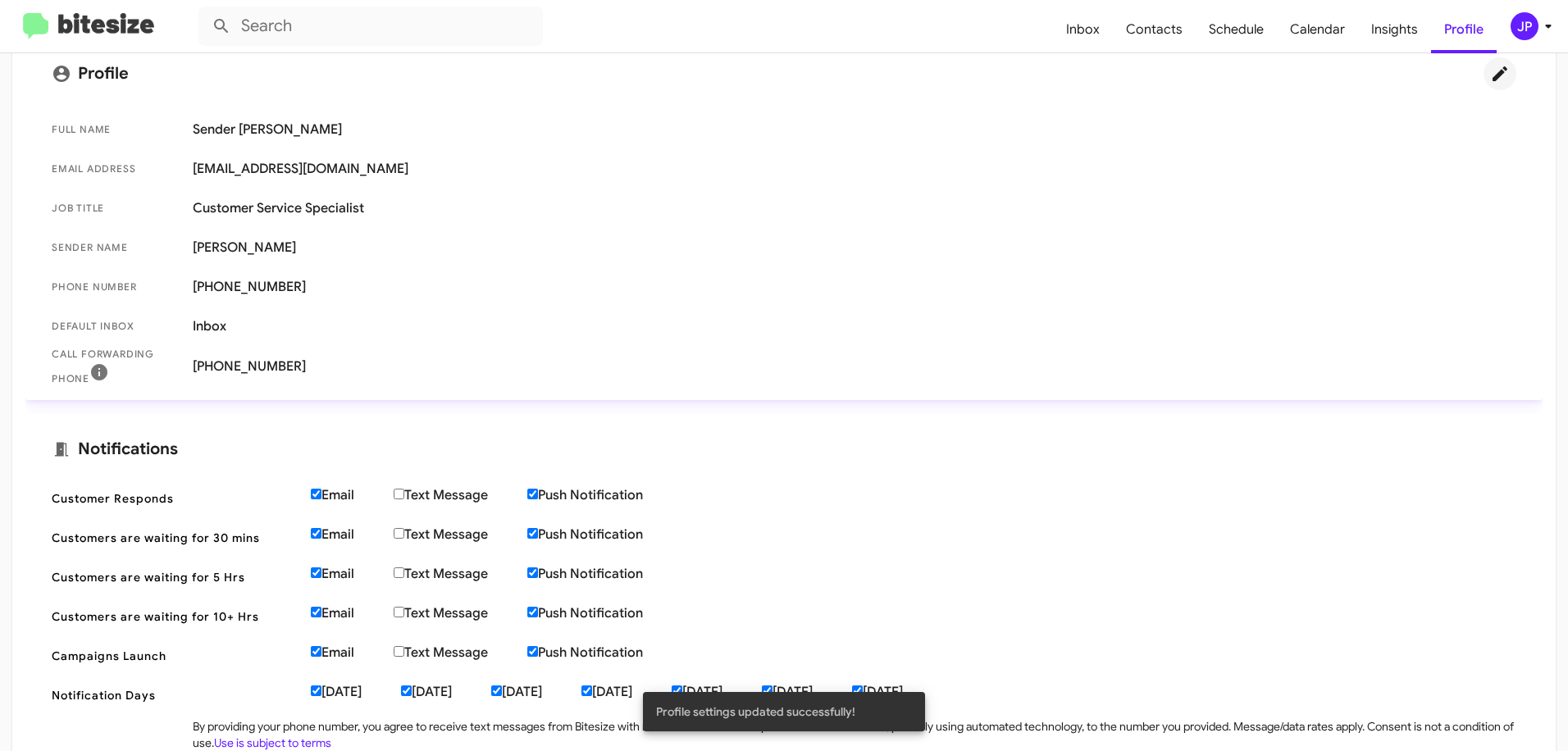
click at [124, 25] on img at bounding box center [89, 26] width 131 height 27
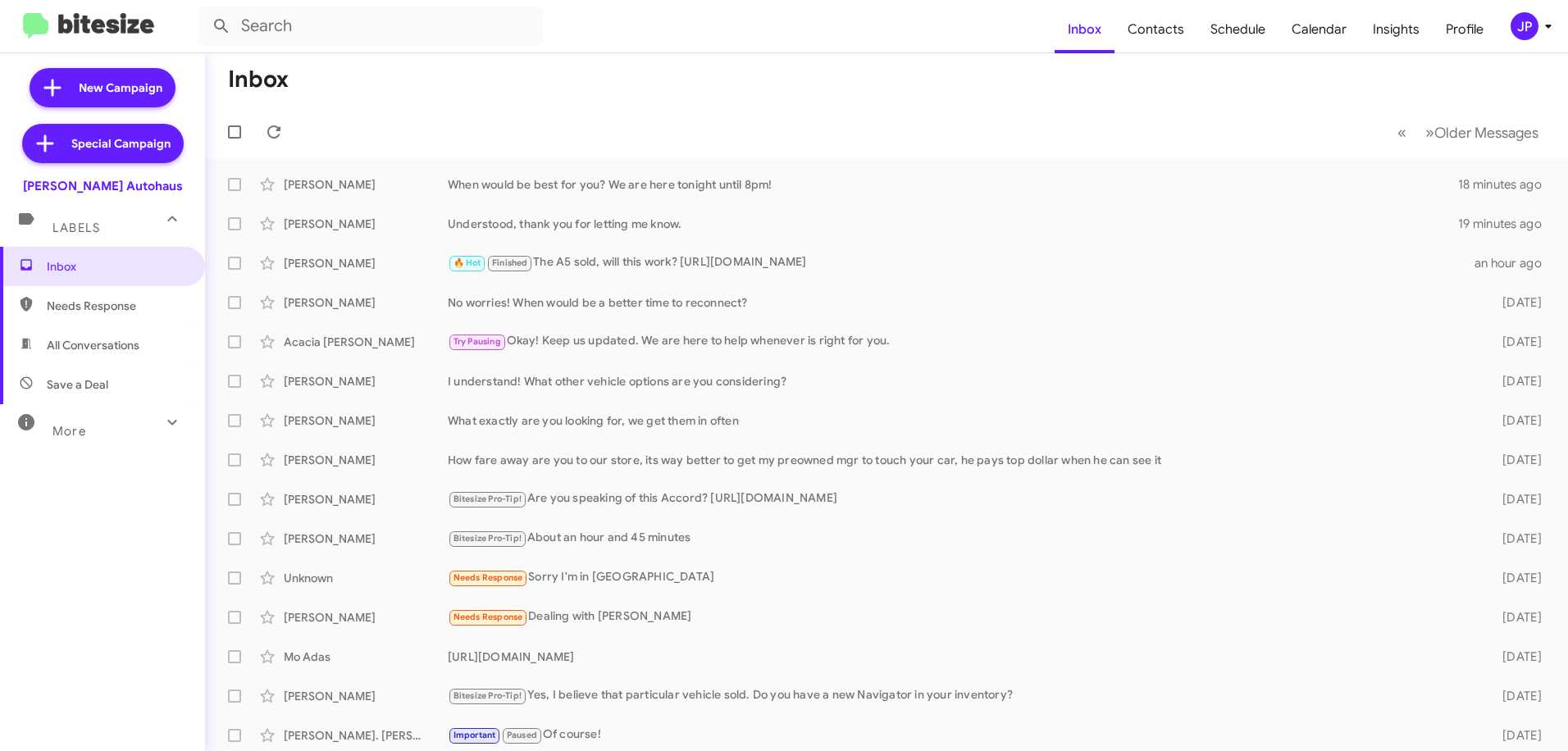
click at [1532, 30] on div "JP" at bounding box center [1524, 26] width 28 height 28
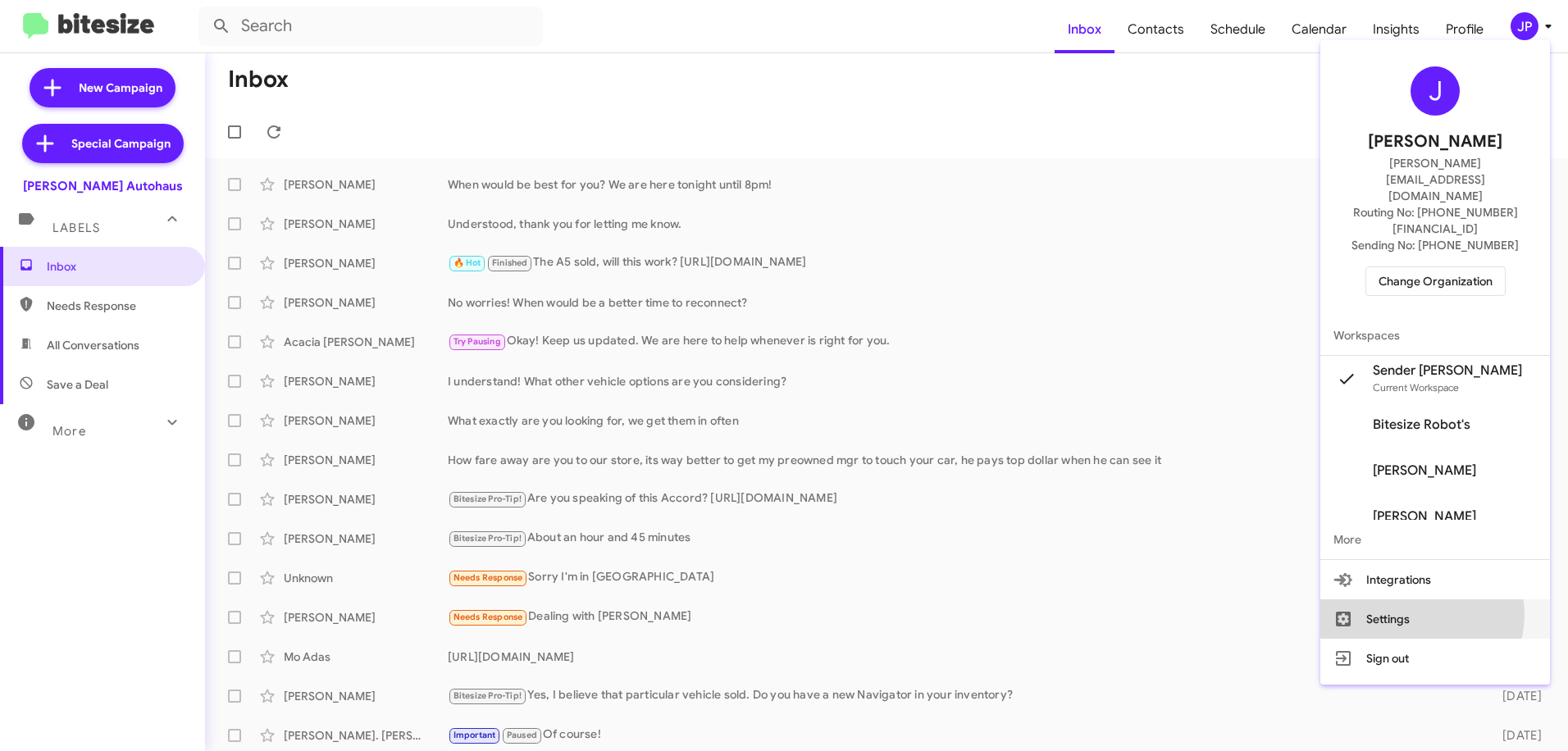
click at [1451, 599] on button "Settings" at bounding box center [1435, 619] width 229 height 39
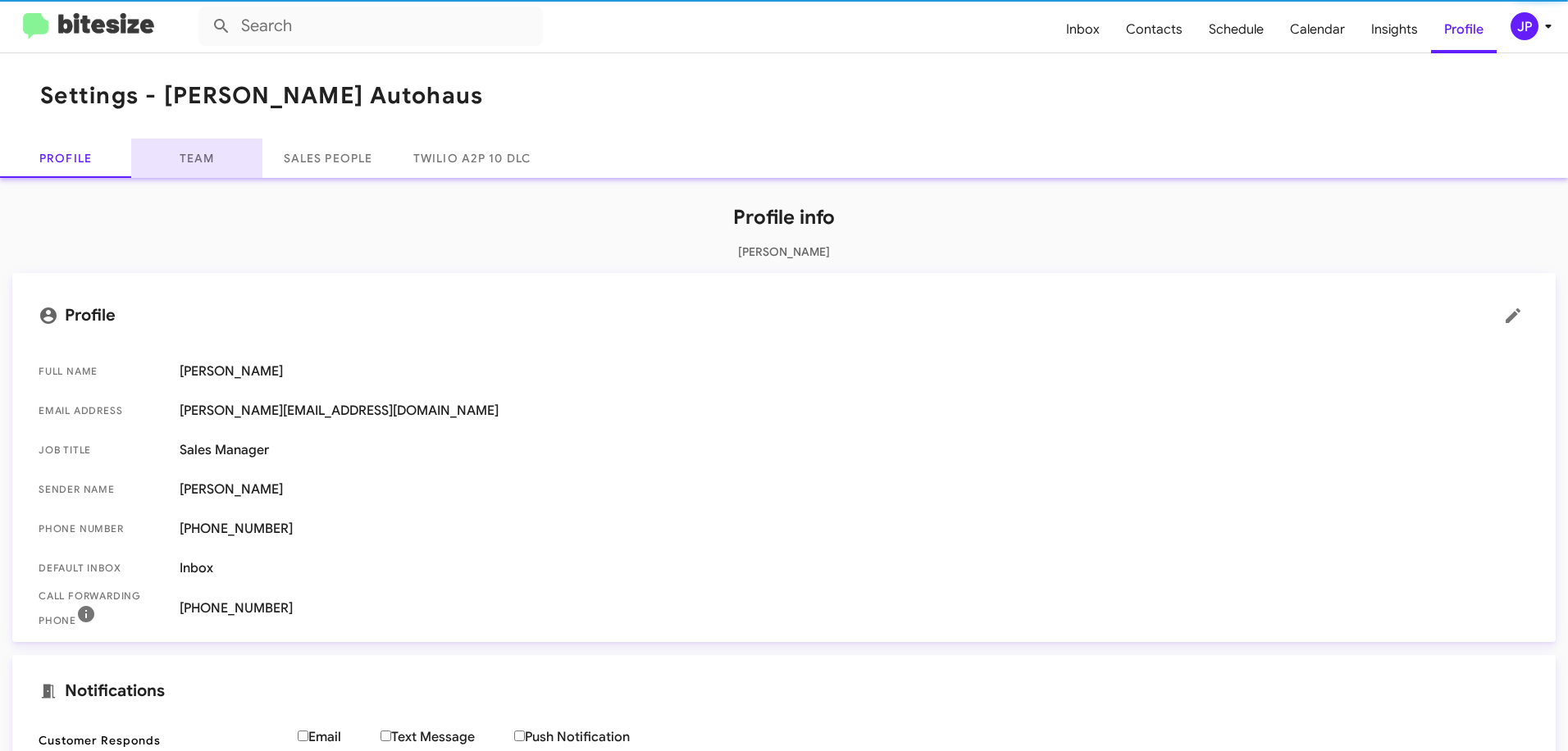
drag, startPoint x: 214, startPoint y: 166, endPoint x: 548, endPoint y: 263, distance: 347.8
click at [214, 166] on link "Team" at bounding box center [197, 158] width 131 height 39
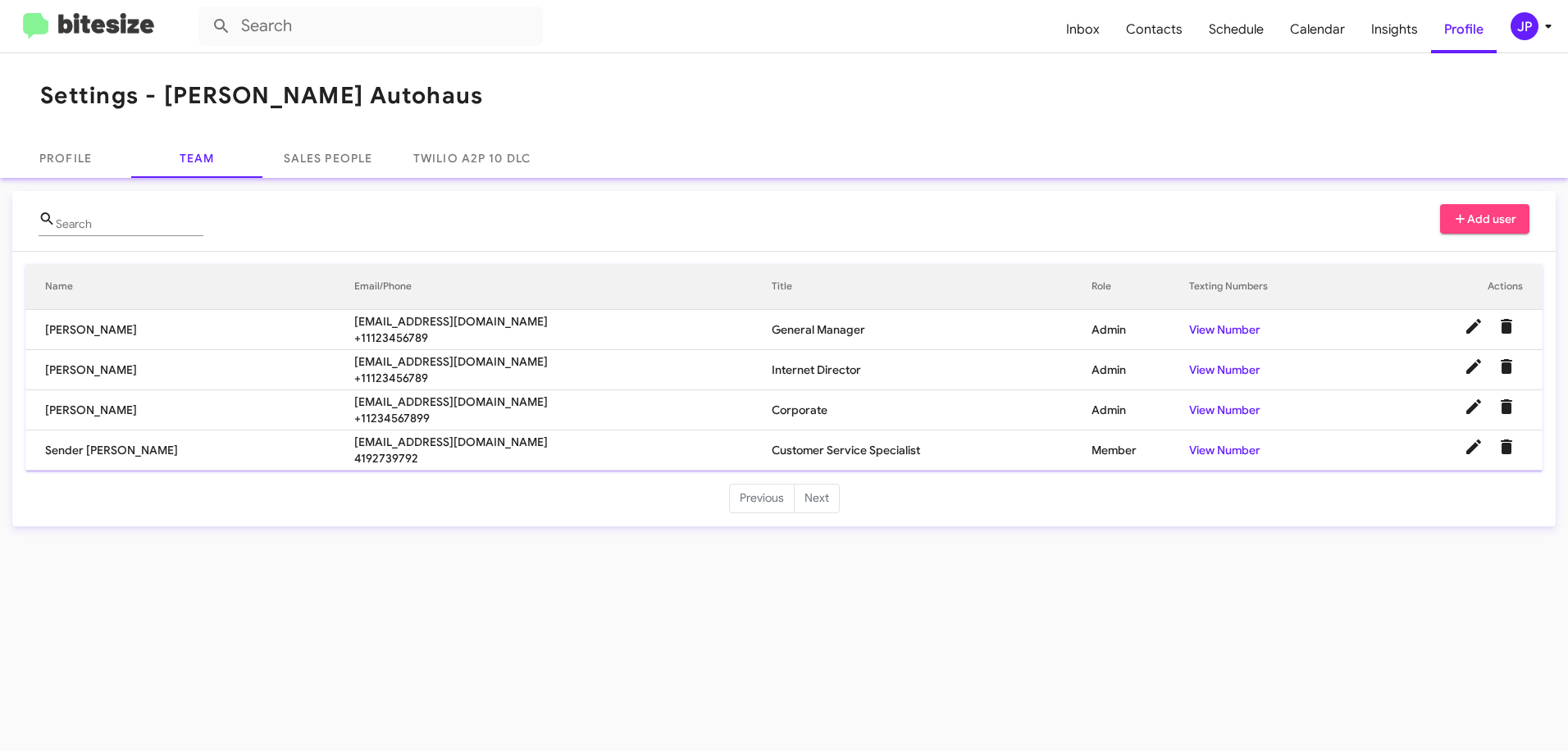
drag, startPoint x: 119, startPoint y: 374, endPoint x: 108, endPoint y: 373, distance: 11.0
click at [117, 374] on td "[PERSON_NAME]" at bounding box center [189, 370] width 329 height 40
drag, startPoint x: 64, startPoint y: 374, endPoint x: 44, endPoint y: 373, distance: 20.0
click at [44, 373] on td "[PERSON_NAME]" at bounding box center [189, 370] width 329 height 40
copy td "[PERSON_NAME]"
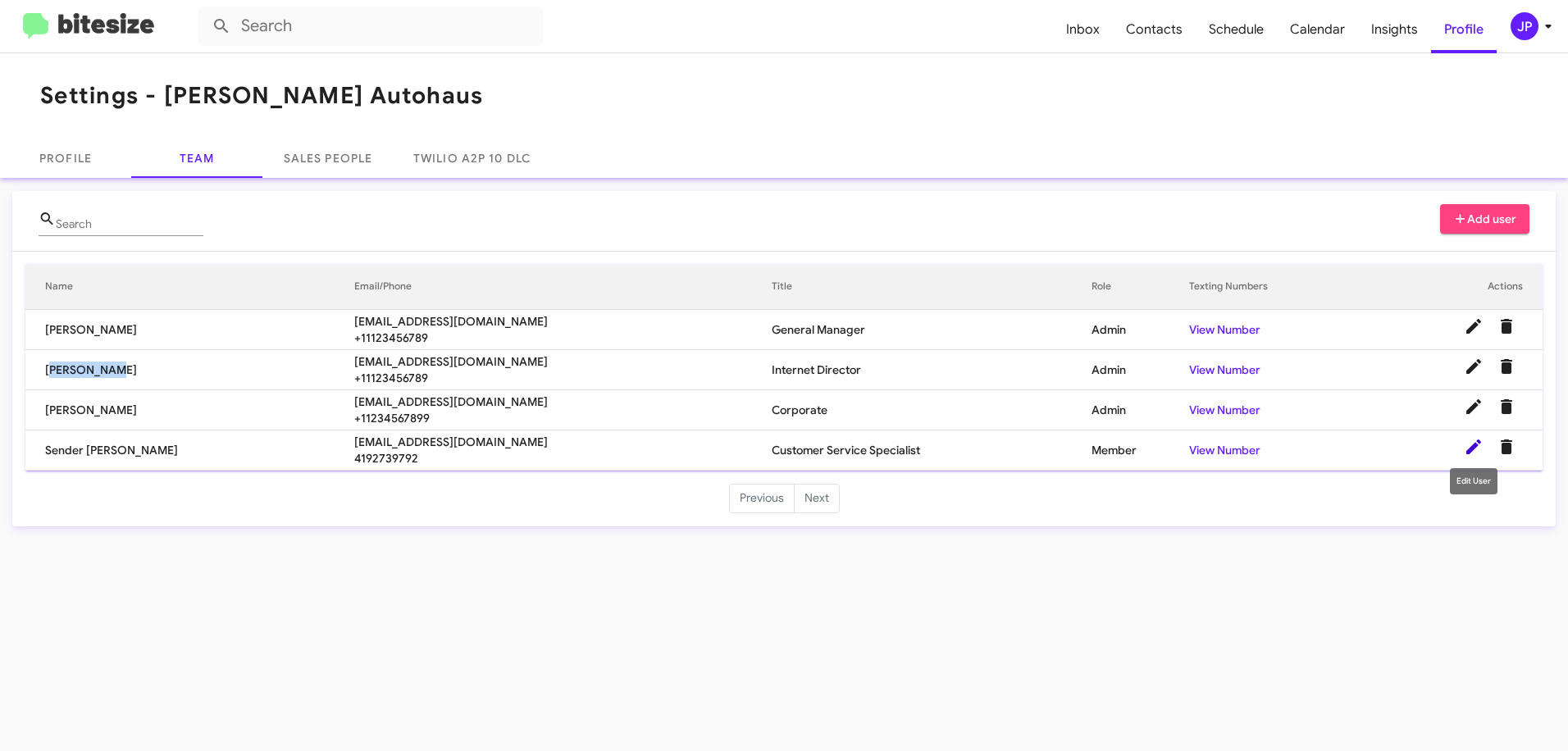
click at [1468, 443] on icon at bounding box center [1473, 446] width 20 height 20
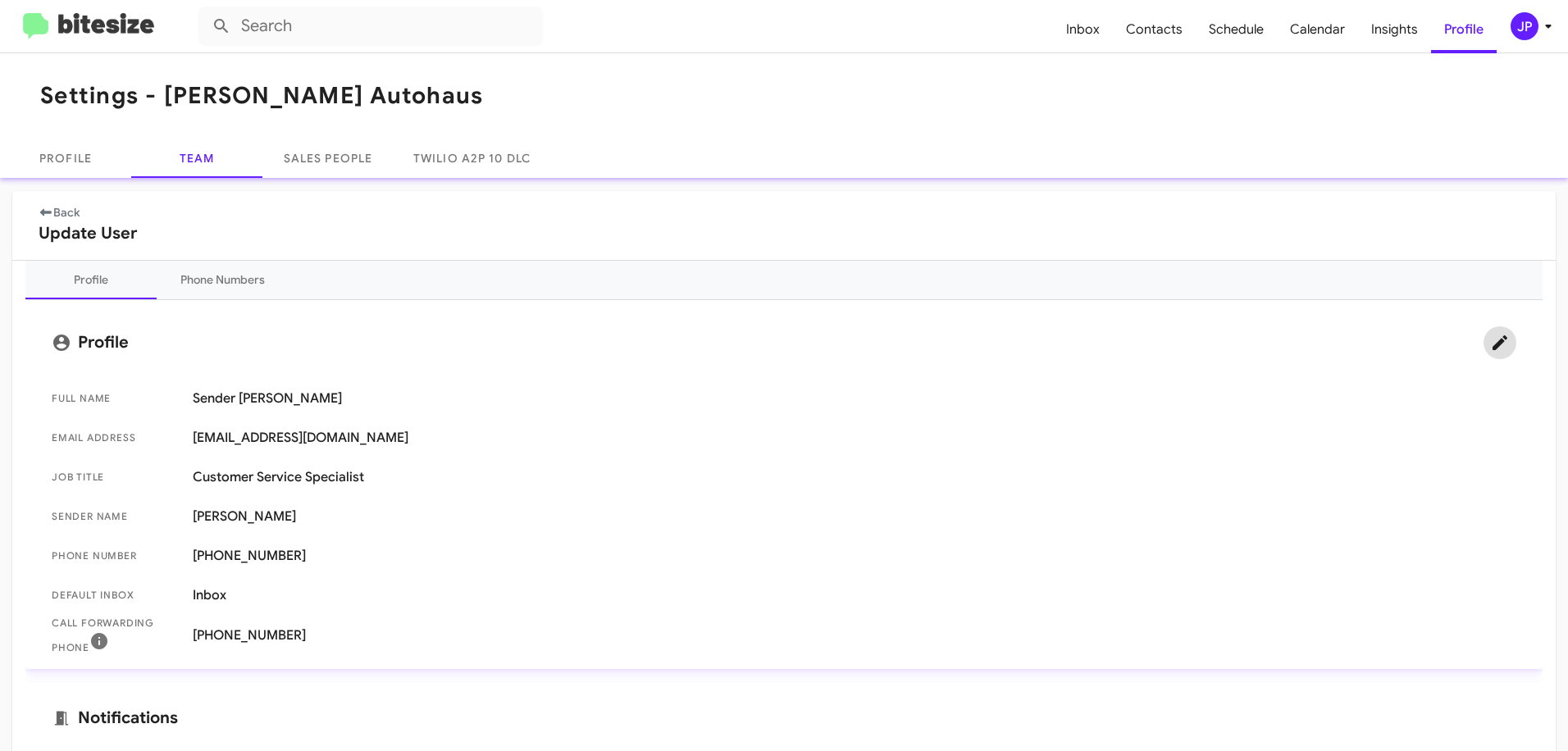
click at [1493, 346] on icon at bounding box center [1499, 342] width 20 height 20
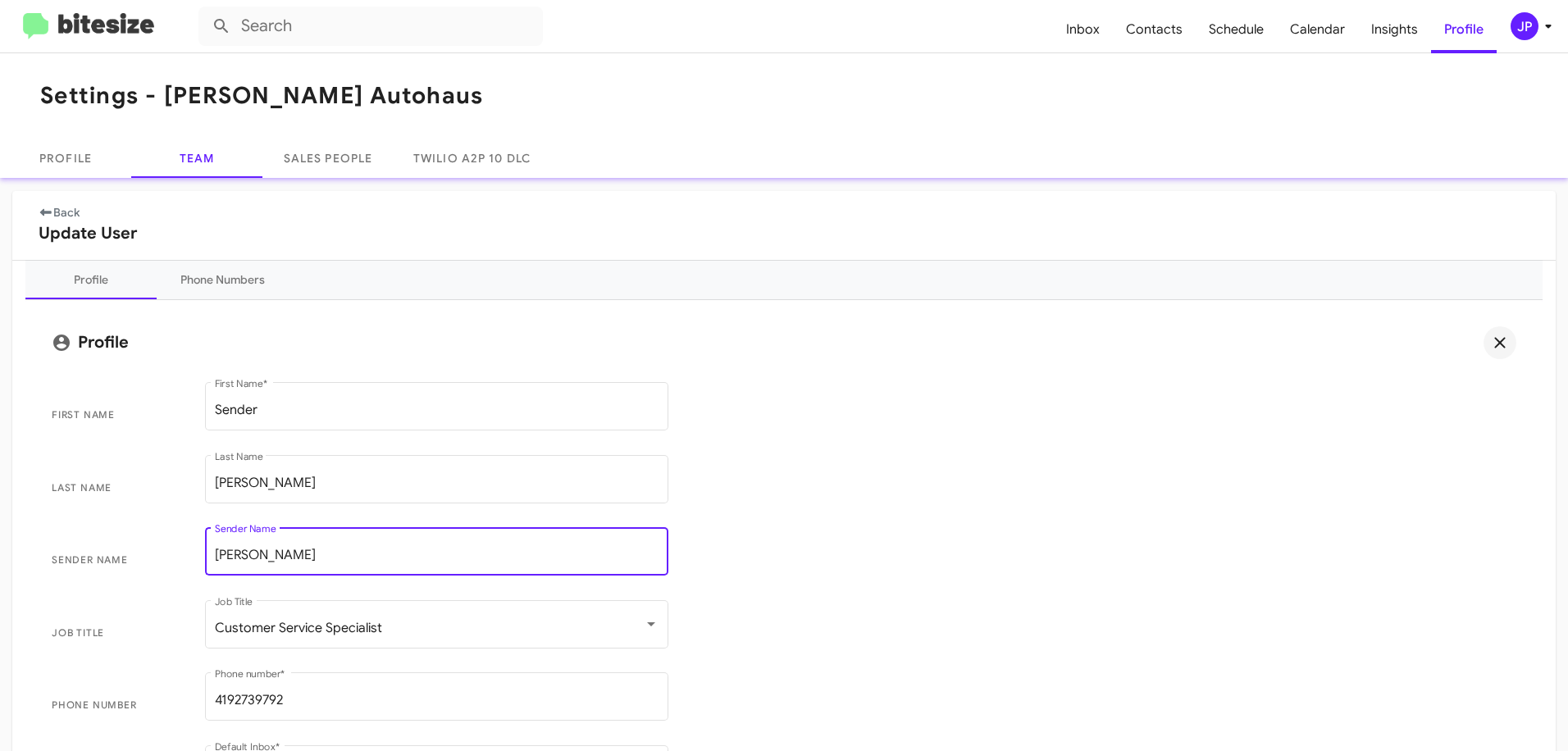
drag, startPoint x: 340, startPoint y: 553, endPoint x: 141, endPoint y: 536, distance: 199.7
click at [141, 536] on span "Sender Name [PERSON_NAME] Sender Name" at bounding box center [783, 560] width 1491 height 73
paste input "[PERSON_NAME]"
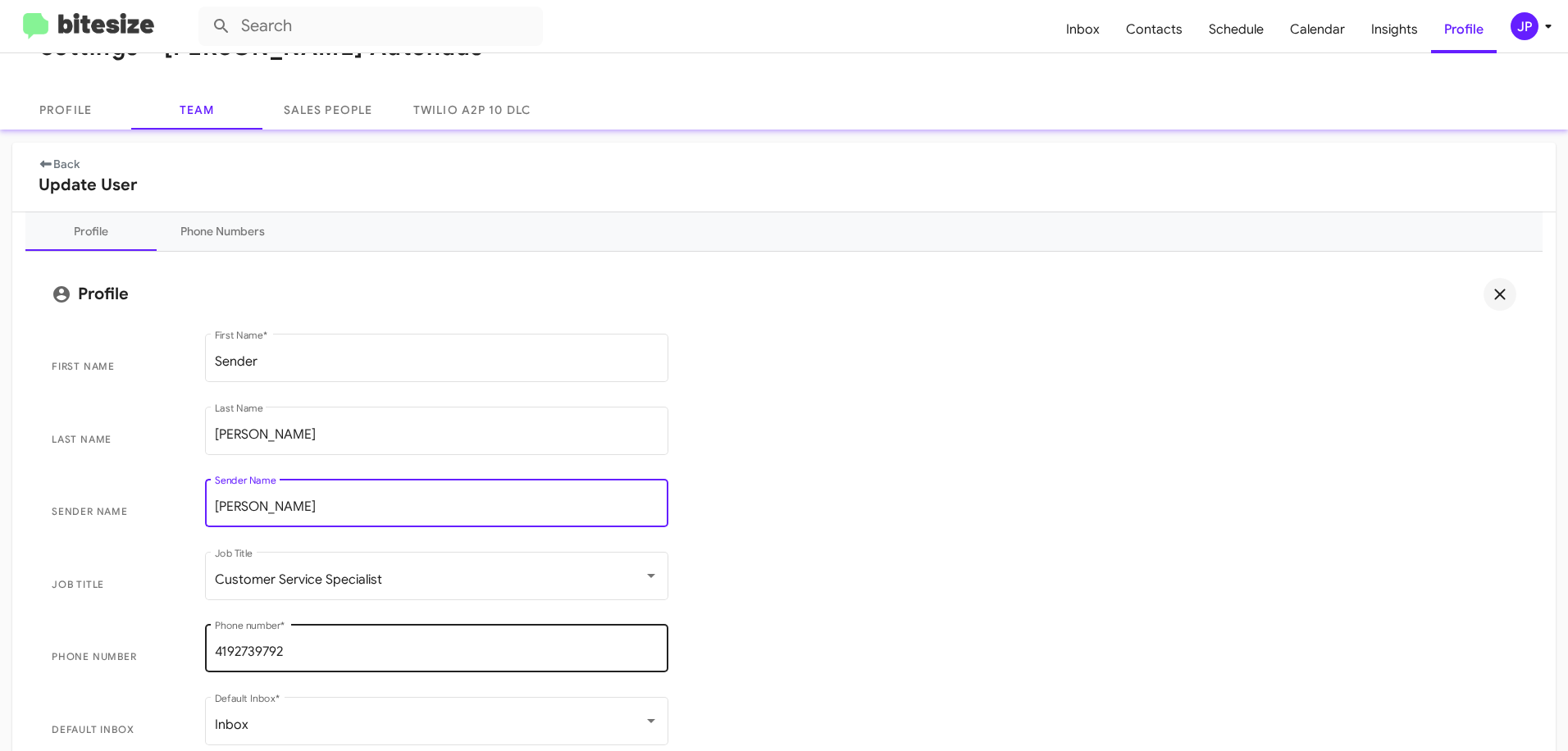
scroll to position [88, 0]
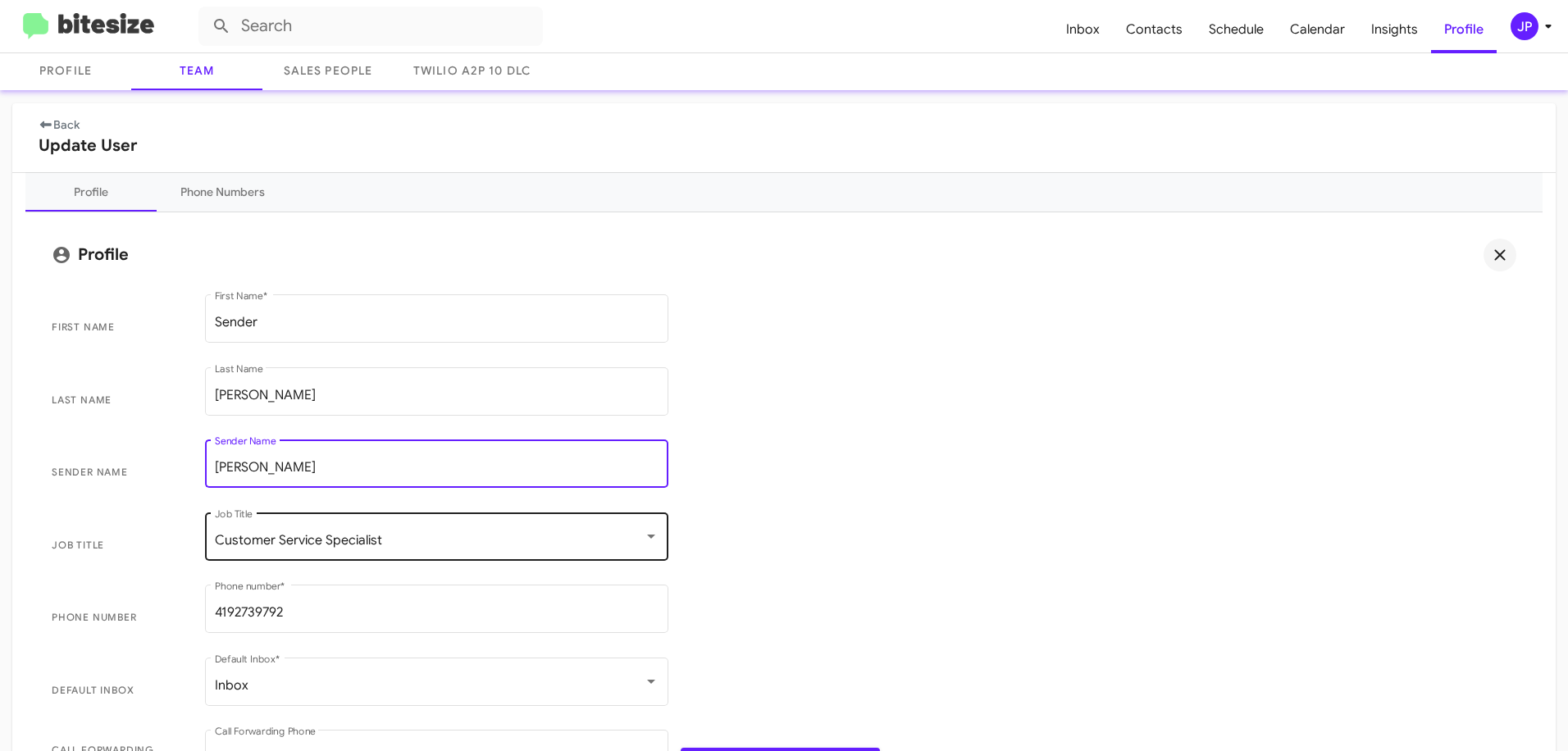
type input "[PERSON_NAME]"
click at [558, 544] on div "Customer Service Specialist" at bounding box center [429, 540] width 429 height 15
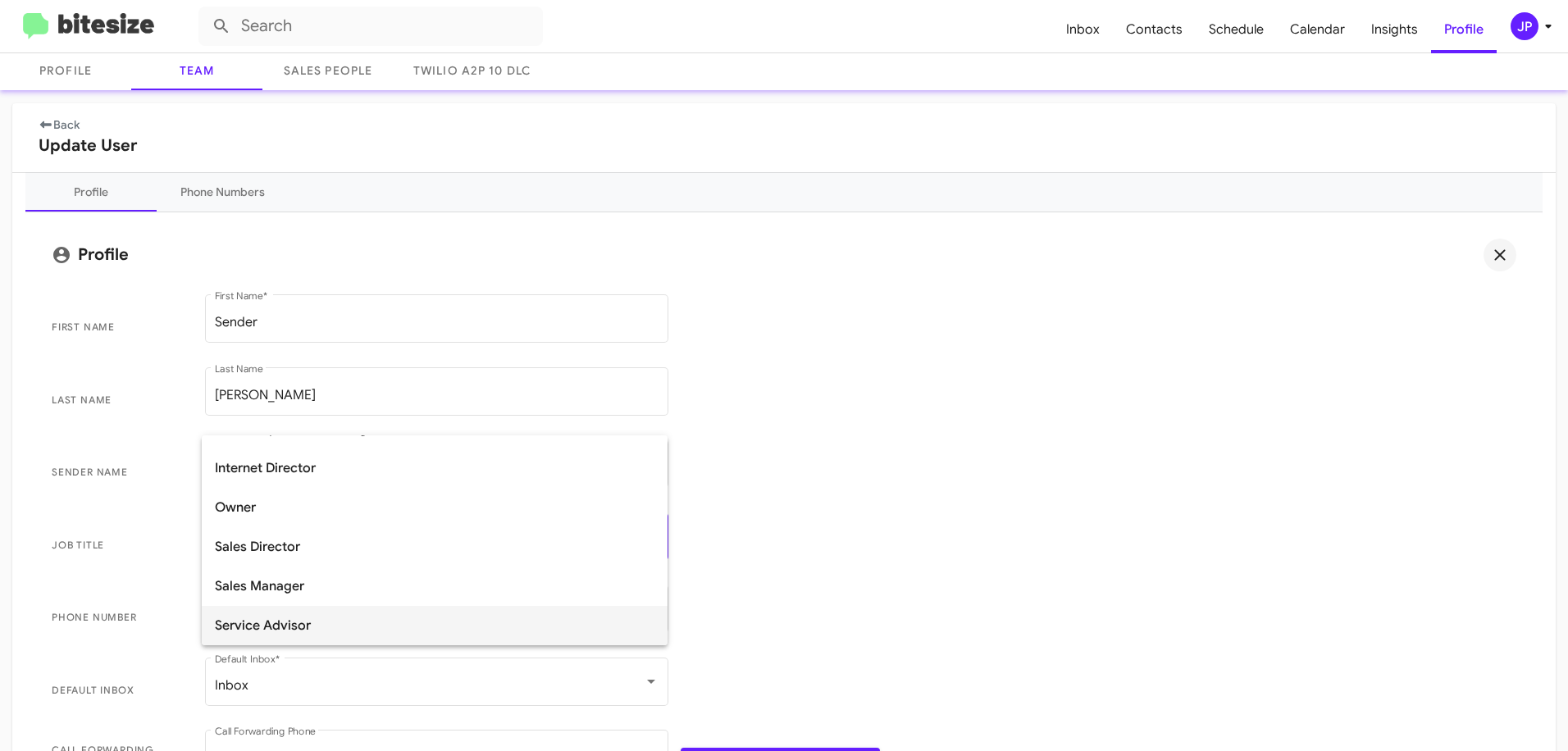
scroll to position [338, 0]
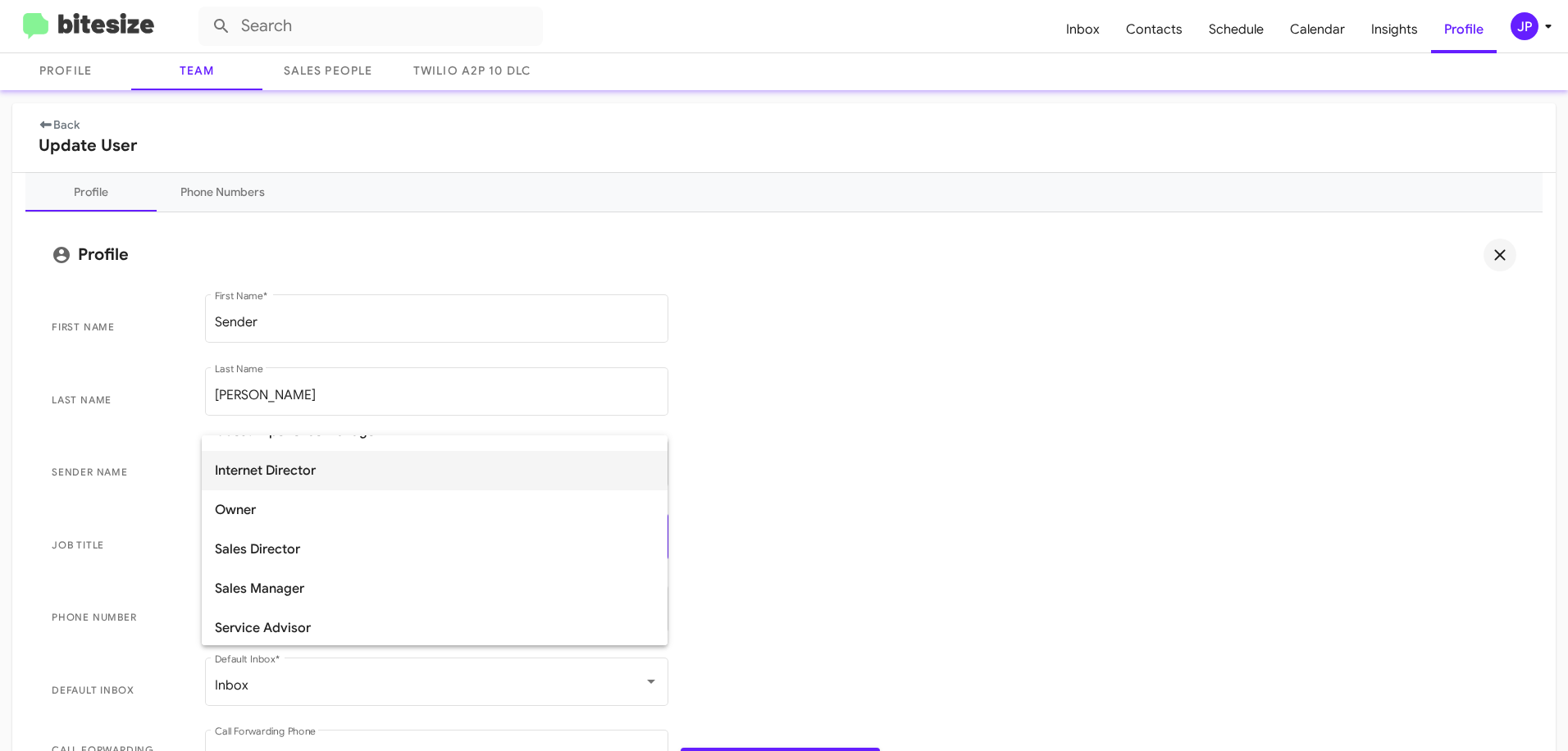
click at [348, 471] on span "Internet Director" at bounding box center [433, 471] width 439 height 39
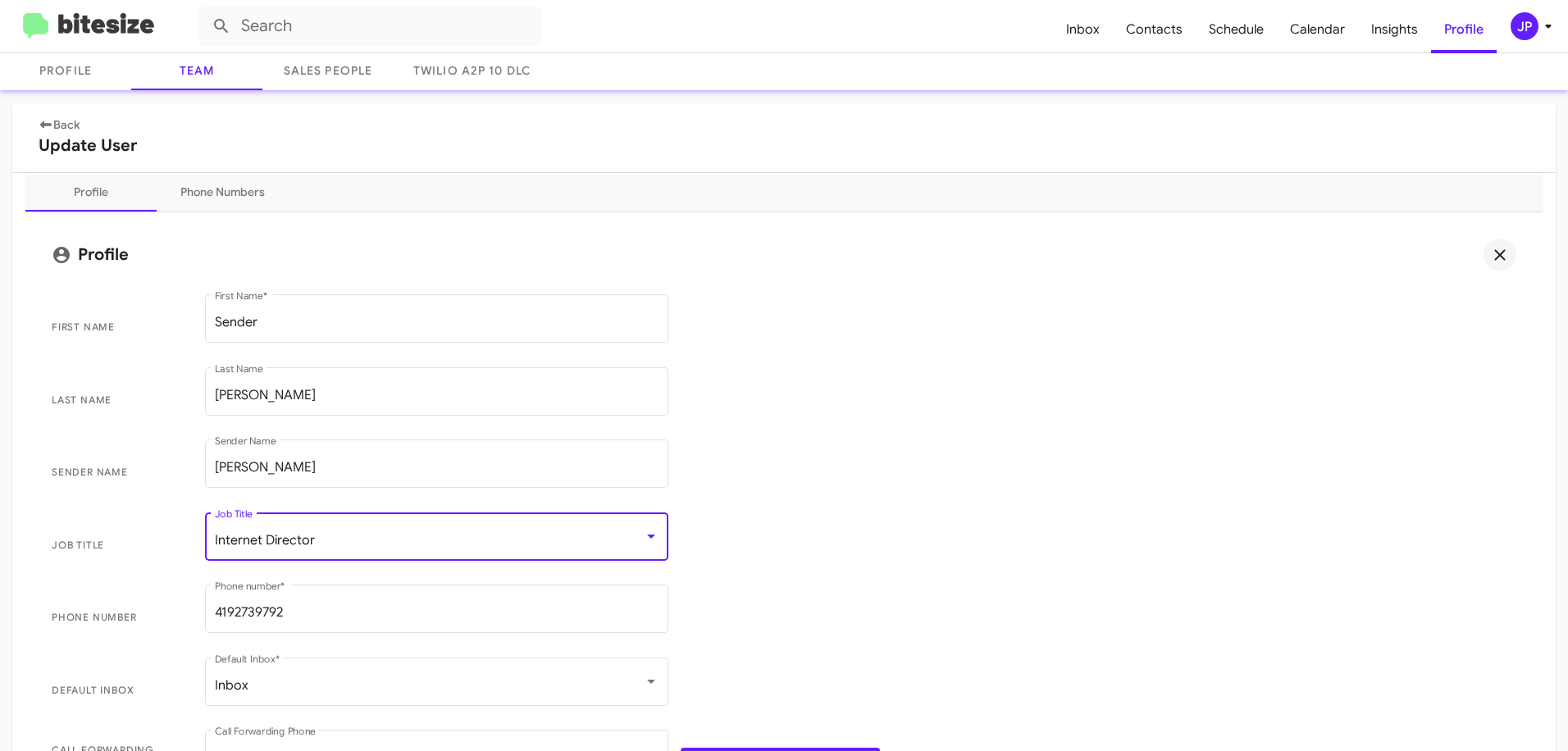
click at [1020, 545] on span "Job Title Internet Director Job Title" at bounding box center [783, 545] width 1491 height 73
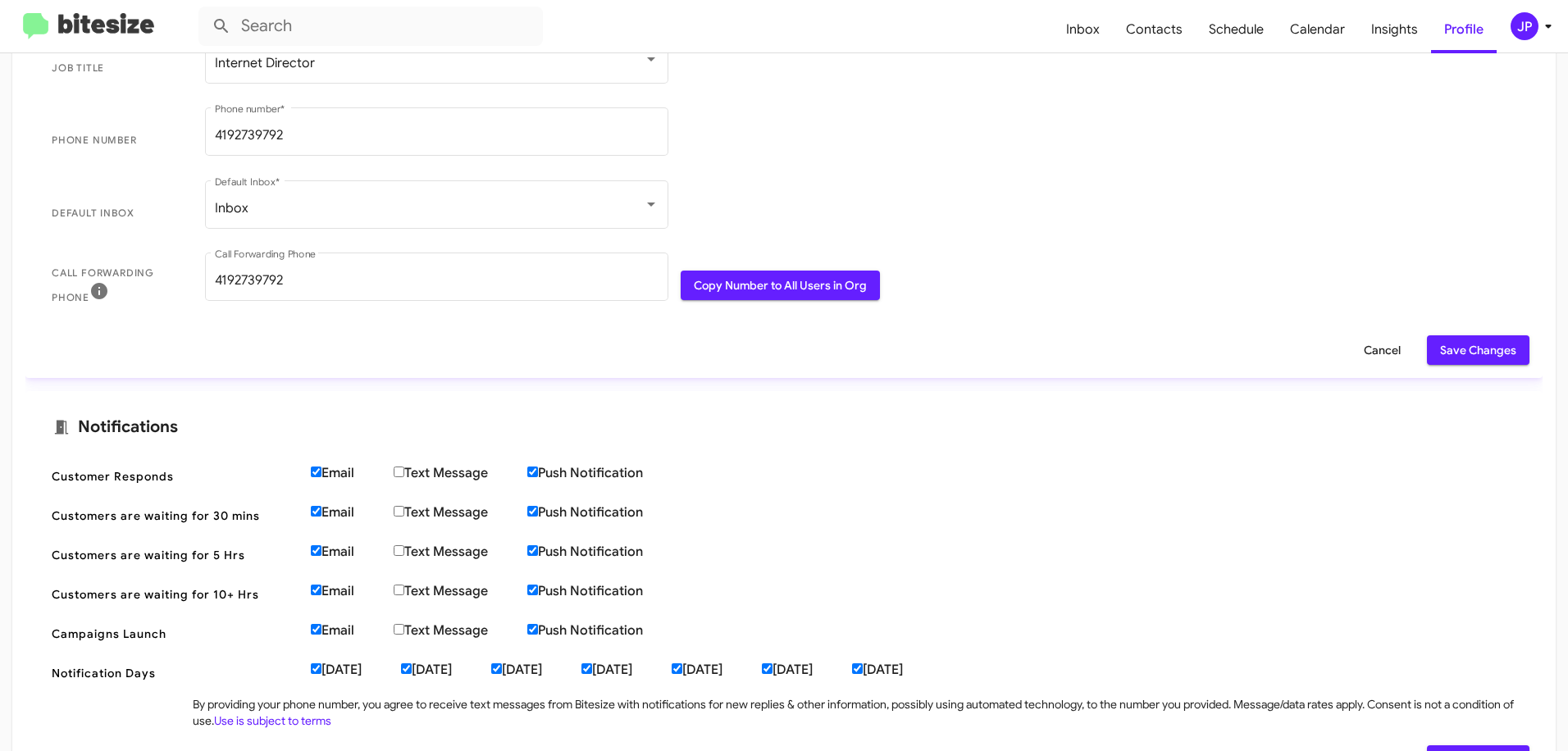
scroll to position [628, 0]
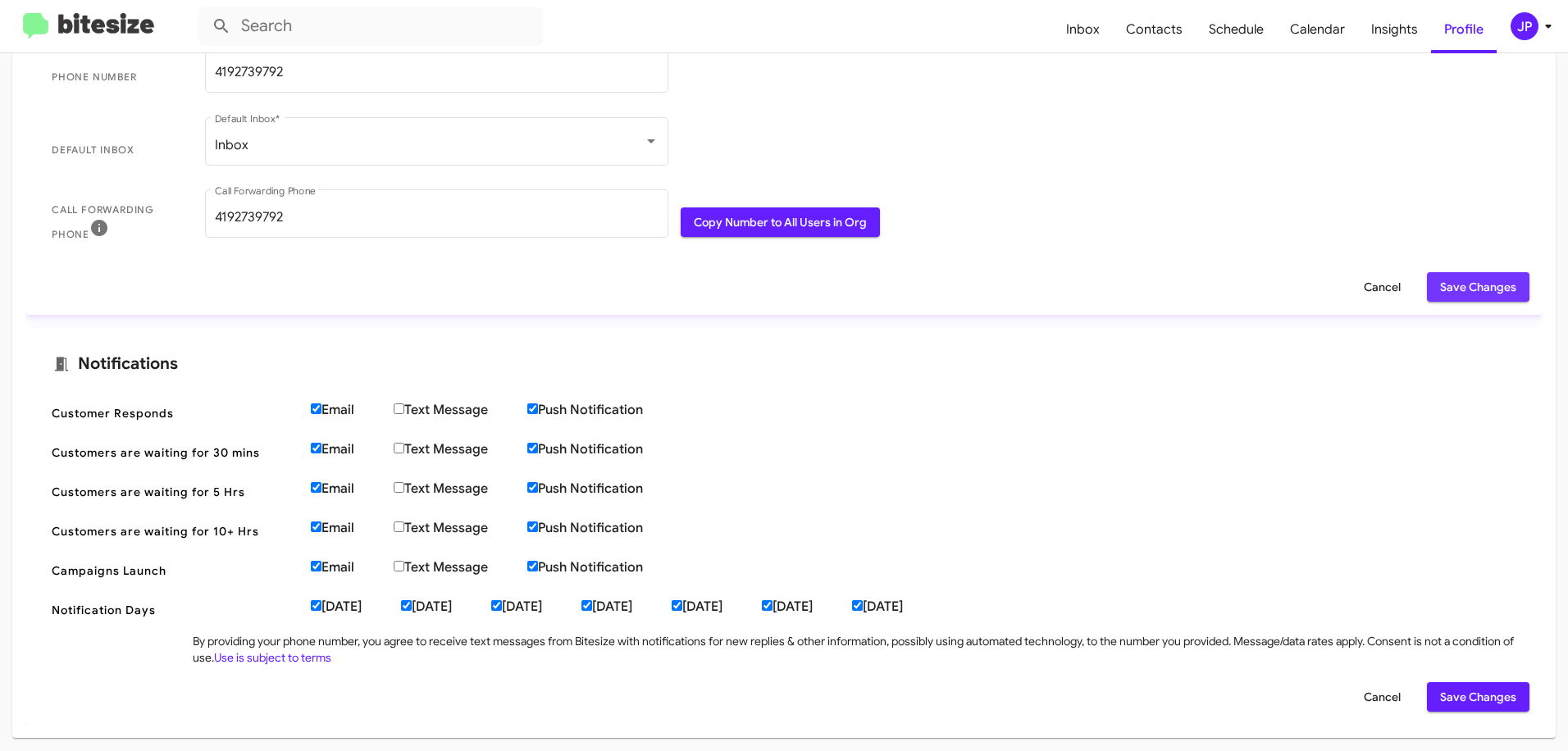
click at [1455, 282] on span "Save Changes" at bounding box center [1479, 287] width 76 height 30
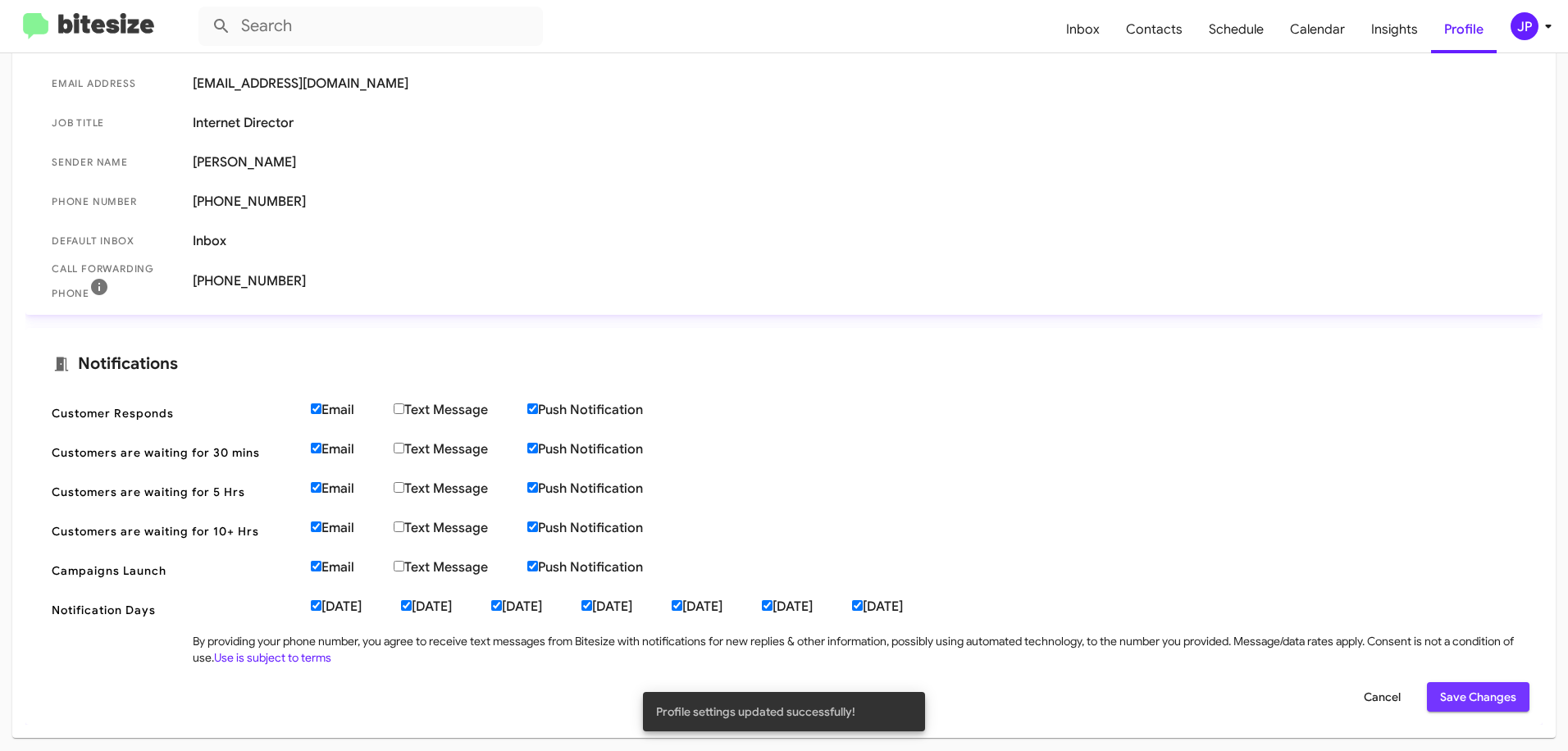
click at [1473, 703] on span "Save Changes" at bounding box center [1479, 697] width 76 height 30
